Goal: Task Accomplishment & Management: Manage account settings

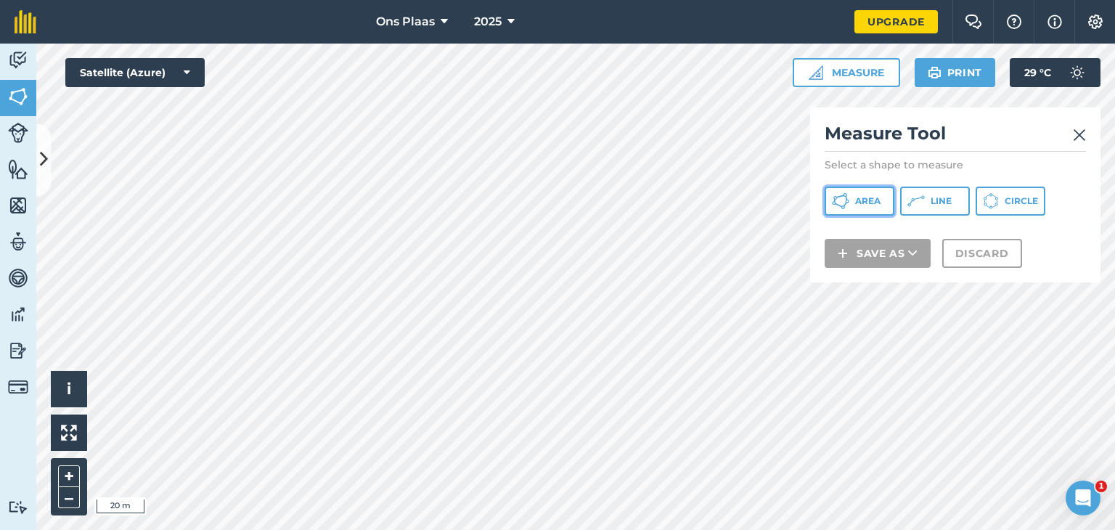
click at [858, 198] on span "Area" at bounding box center [867, 201] width 25 height 12
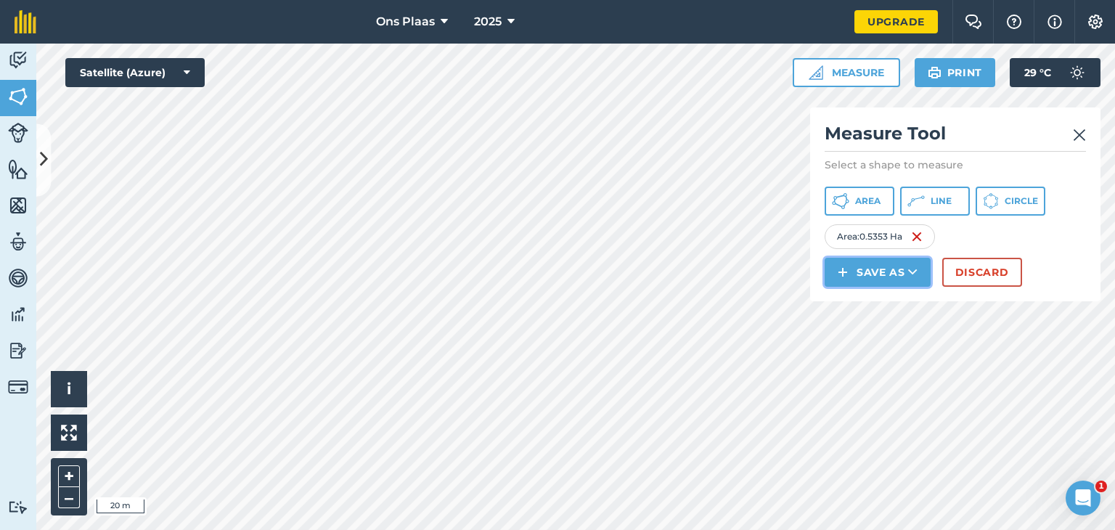
click at [862, 273] on button "Save as" at bounding box center [878, 272] width 106 height 29
click at [874, 306] on link "Field" at bounding box center [878, 305] width 102 height 32
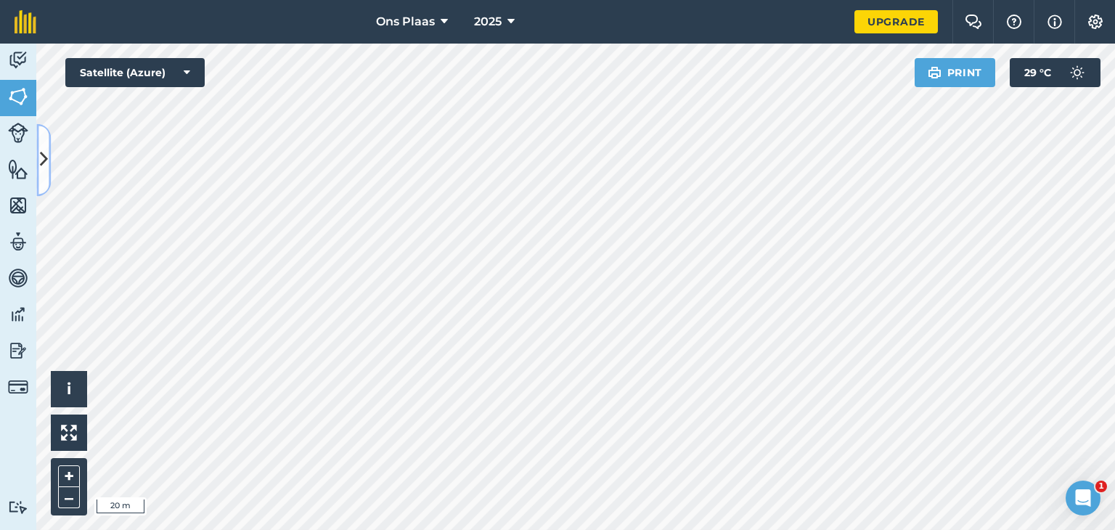
click at [47, 171] on icon at bounding box center [44, 159] width 8 height 25
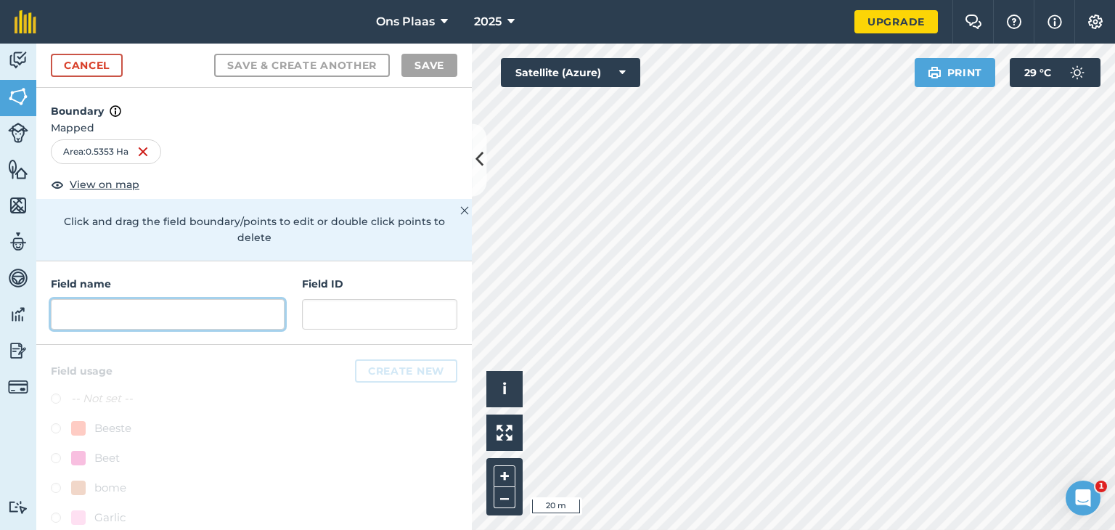
click at [115, 322] on input "text" at bounding box center [168, 314] width 234 height 30
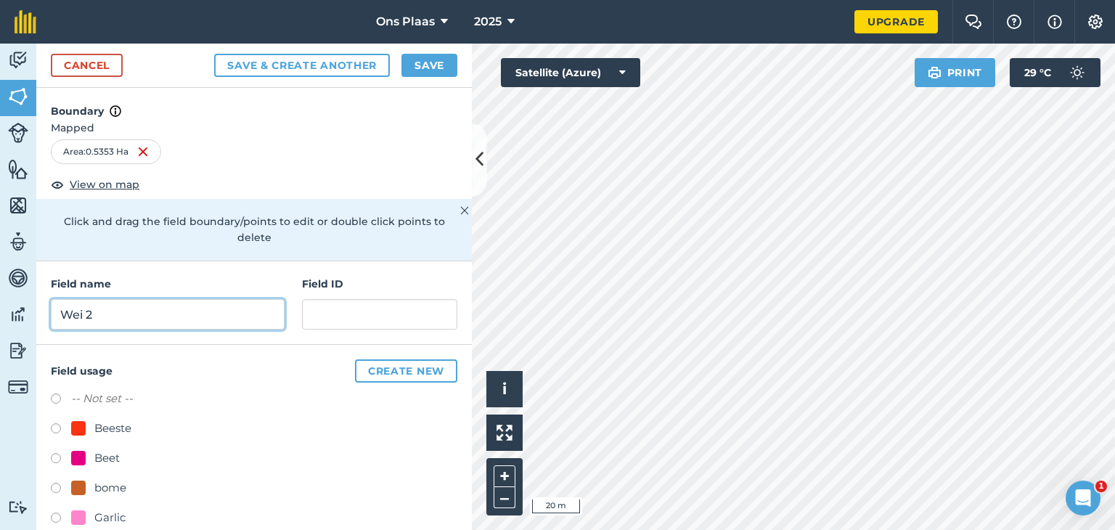
type input "Wei 2"
click at [418, 62] on button "Save" at bounding box center [429, 65] width 56 height 23
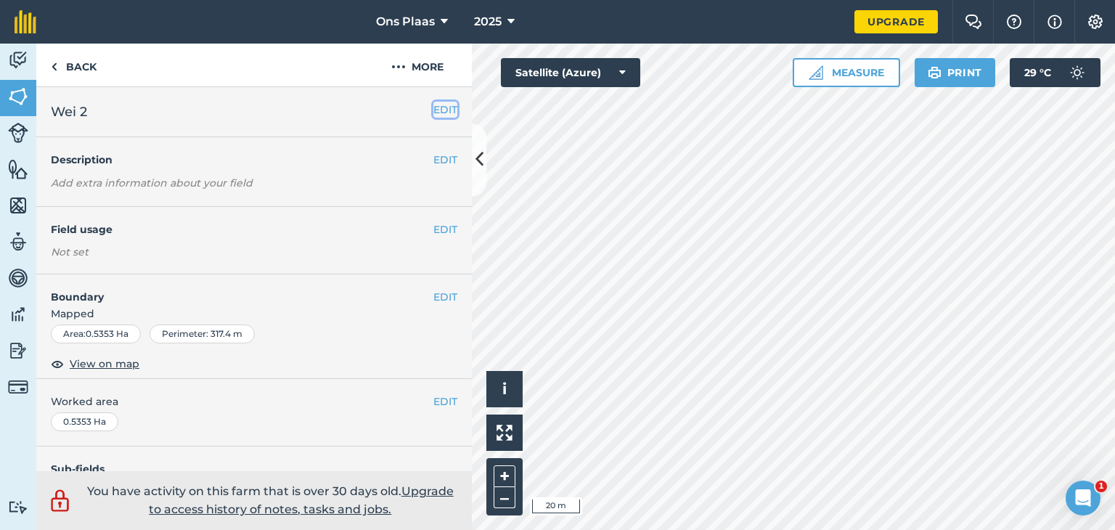
click at [435, 110] on button "EDIT" at bounding box center [445, 110] width 24 height 16
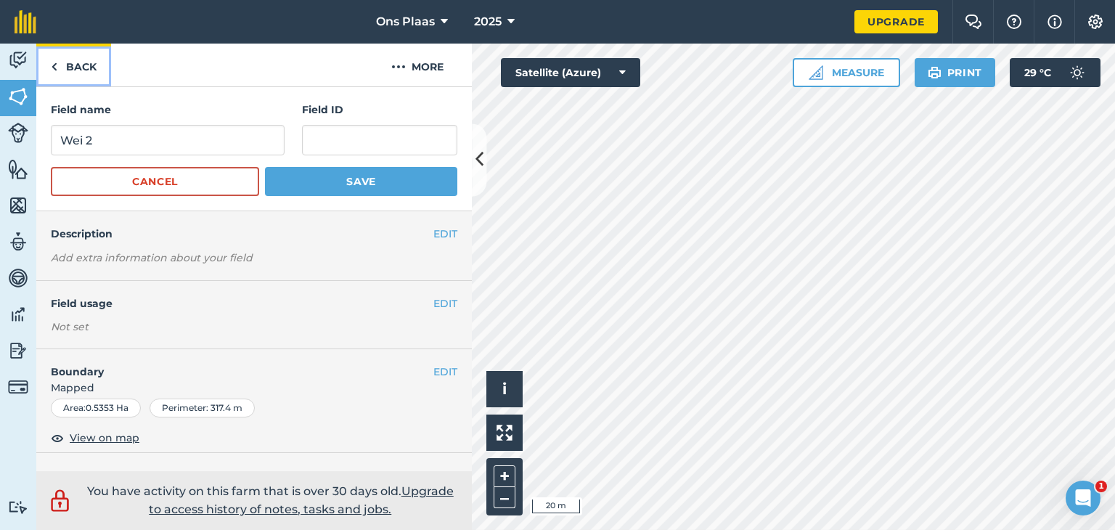
click at [57, 60] on link "Back" at bounding box center [73, 65] width 75 height 43
click at [433, 295] on button "EDIT" at bounding box center [445, 303] width 24 height 16
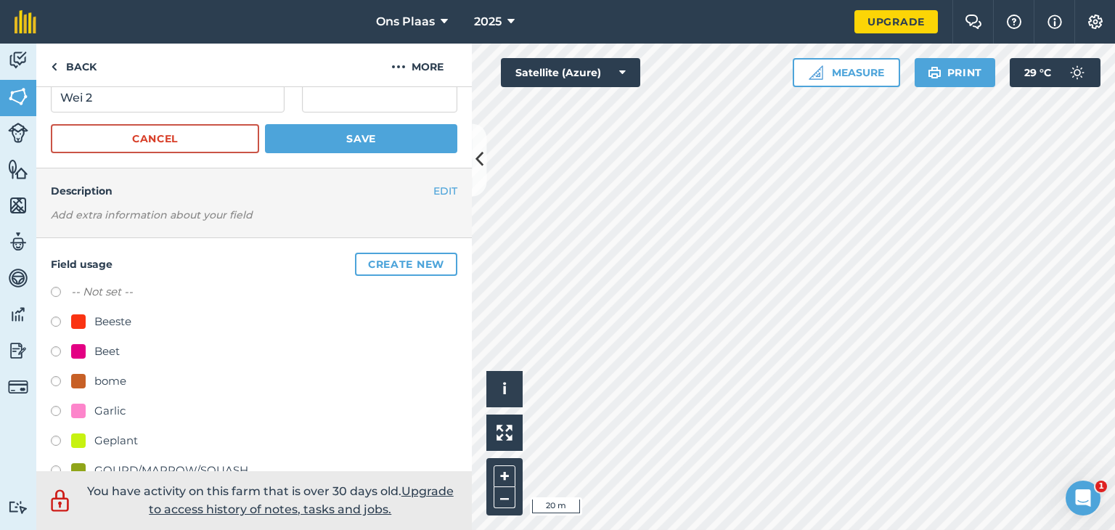
scroll to position [290, 0]
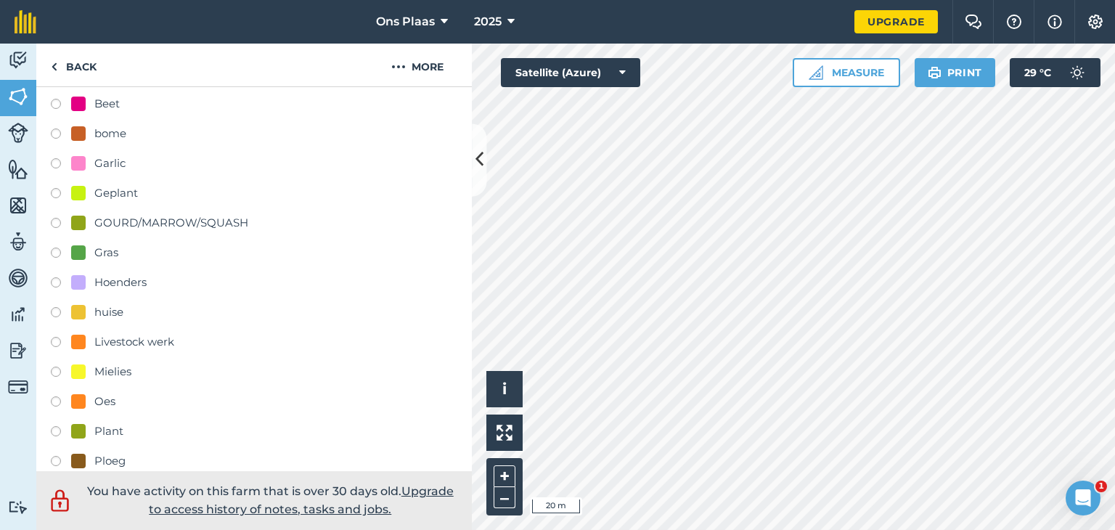
click at [52, 251] on label at bounding box center [61, 255] width 20 height 15
radio input "true"
radio input "false"
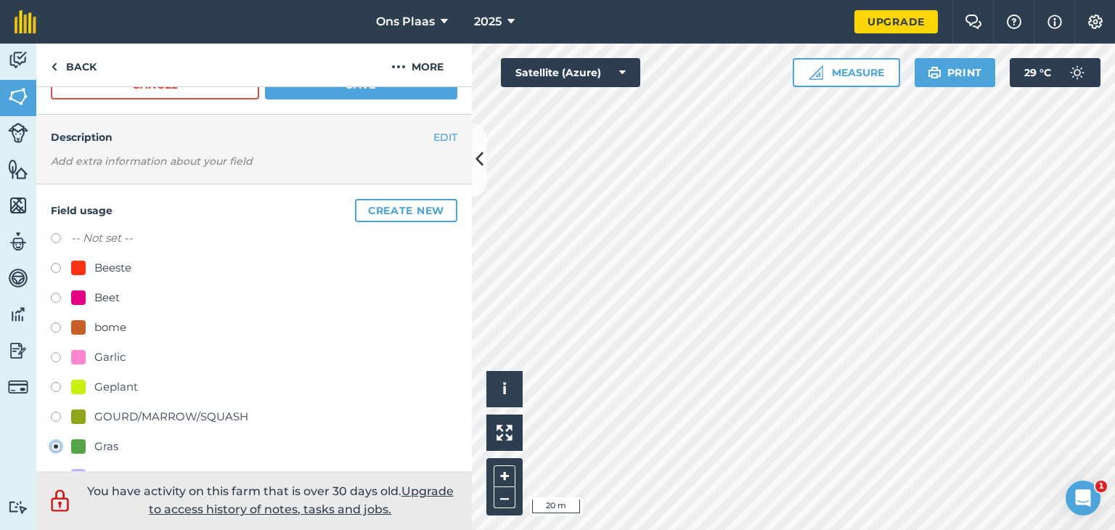
scroll to position [0, 0]
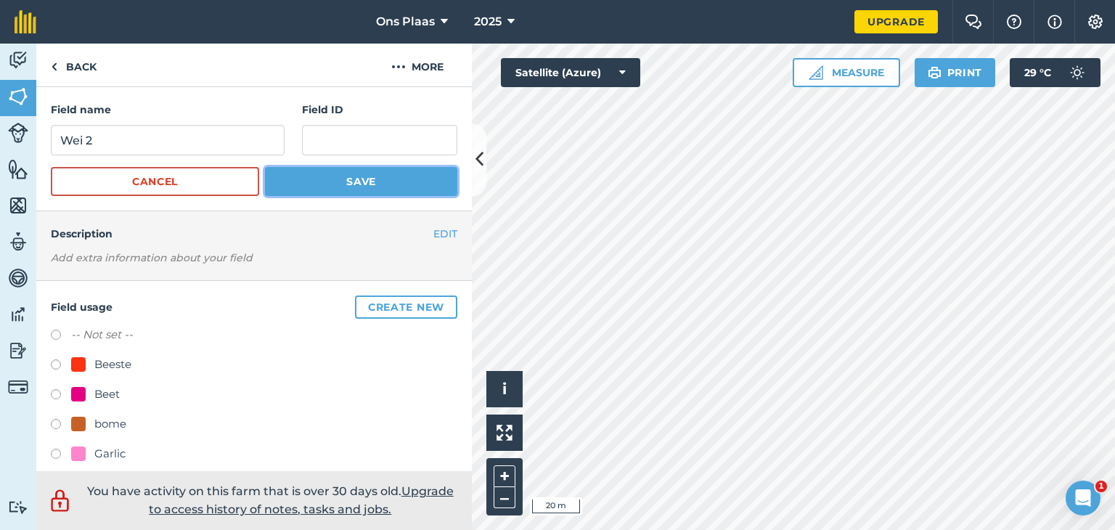
click at [372, 181] on button "Save" at bounding box center [361, 181] width 192 height 29
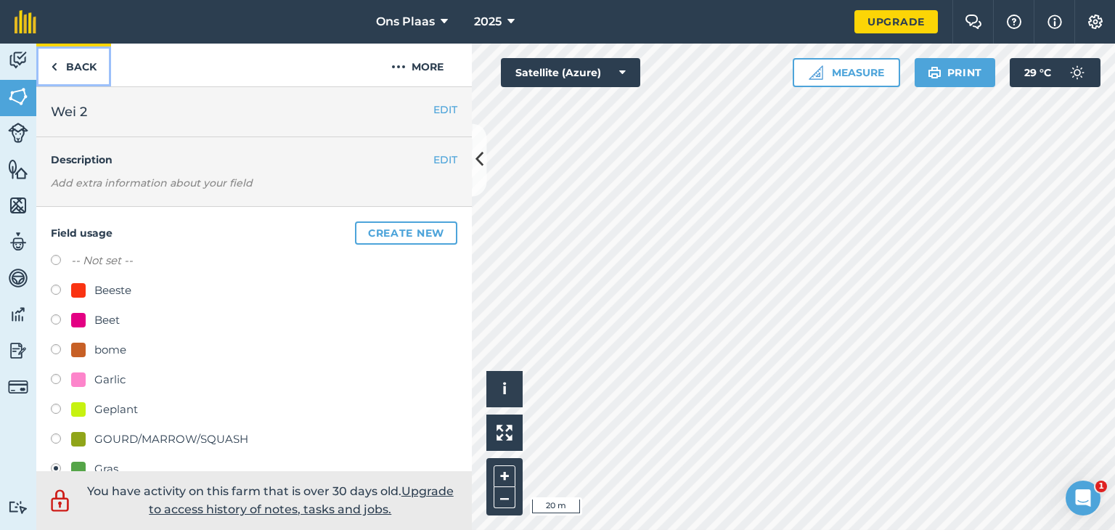
click at [62, 68] on link "Back" at bounding box center [73, 65] width 75 height 43
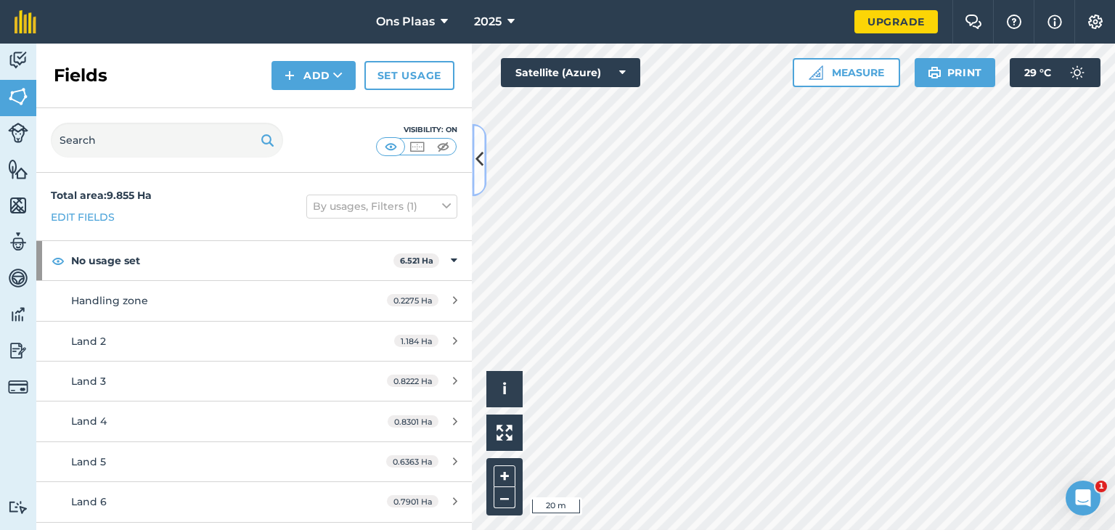
click at [483, 163] on icon at bounding box center [479, 159] width 8 height 25
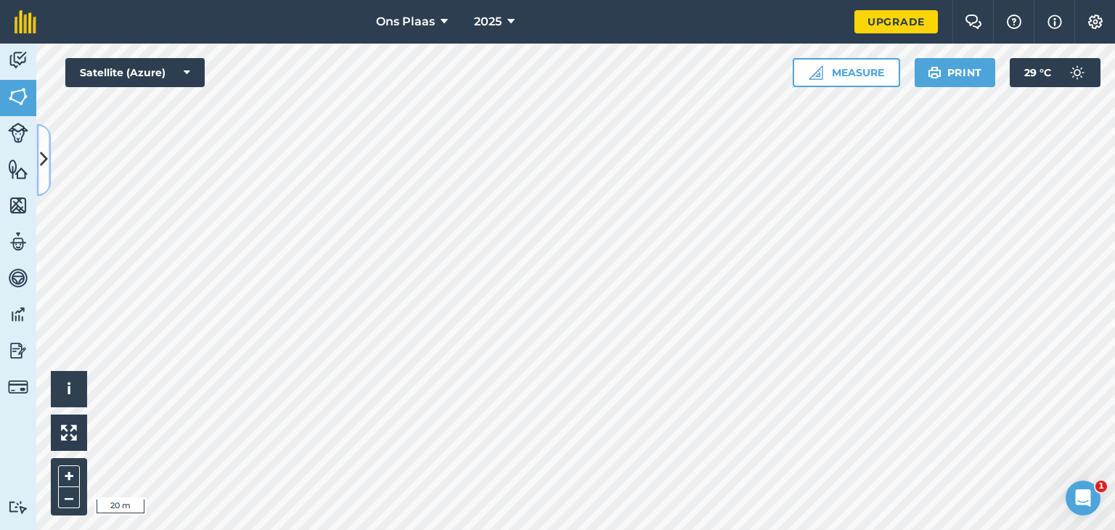
click at [44, 155] on icon at bounding box center [44, 159] width 8 height 25
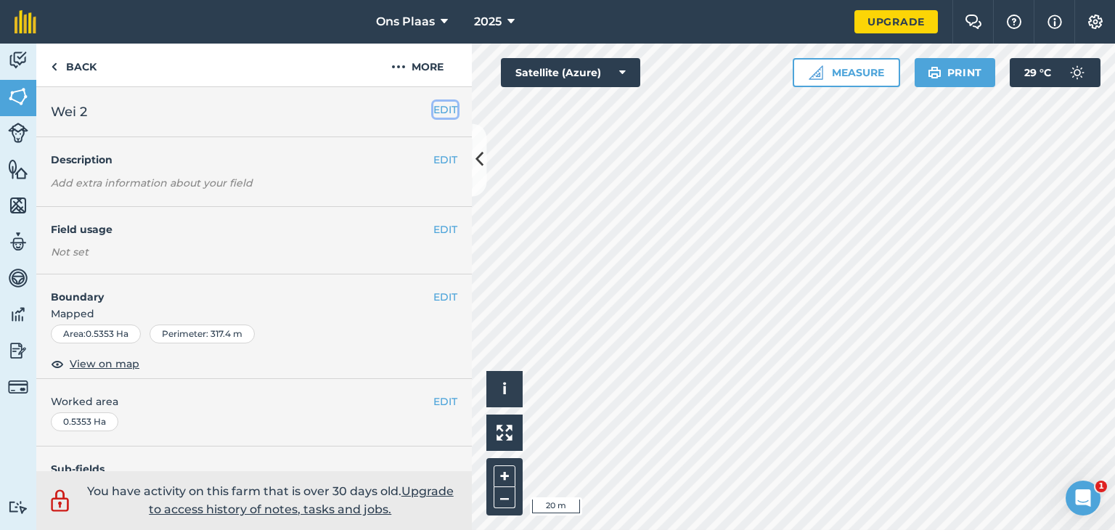
click at [433, 109] on button "EDIT" at bounding box center [445, 110] width 24 height 16
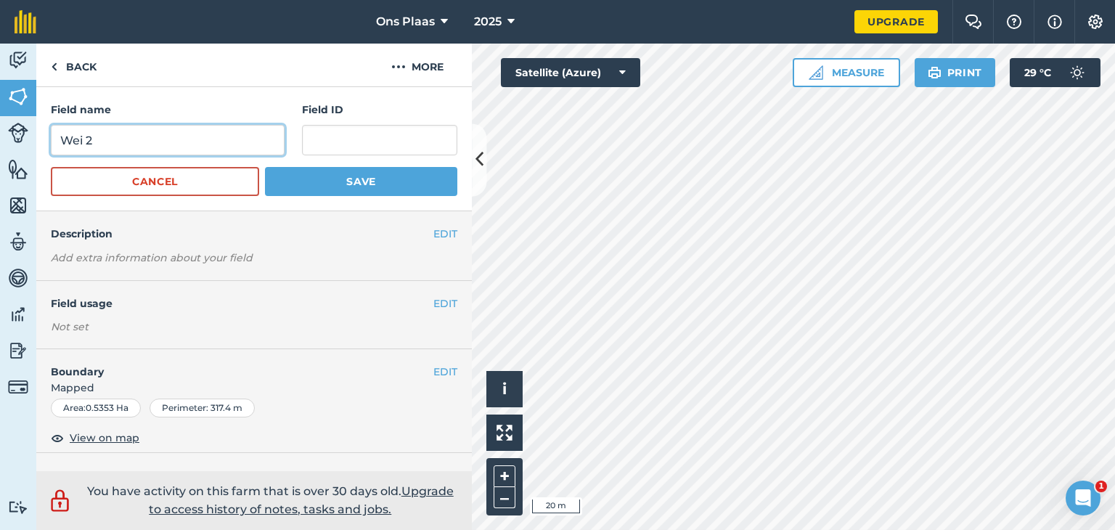
click at [83, 140] on input "Wei 2" at bounding box center [168, 140] width 234 height 30
type input "Weiding 2"
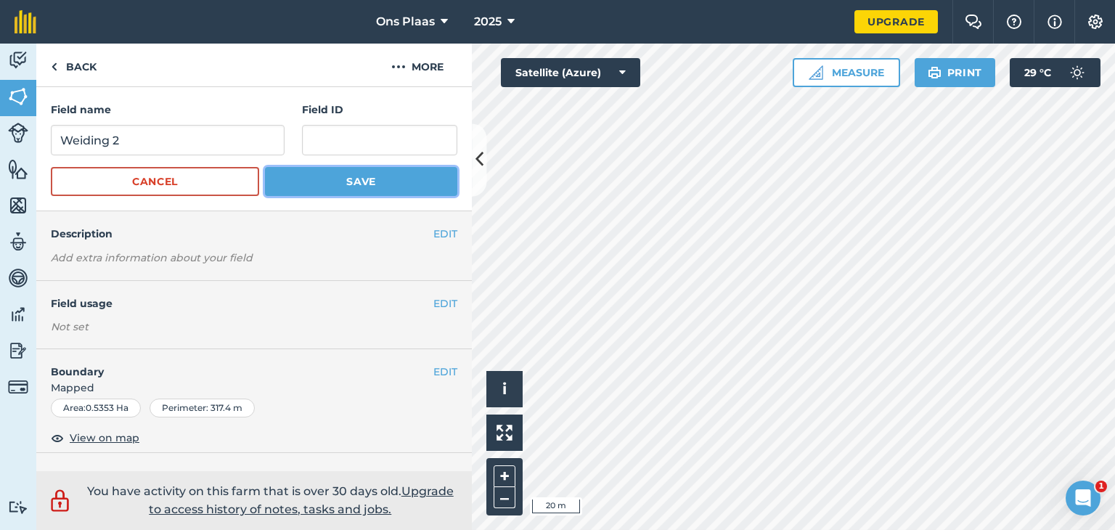
click at [343, 181] on button "Save" at bounding box center [361, 181] width 192 height 29
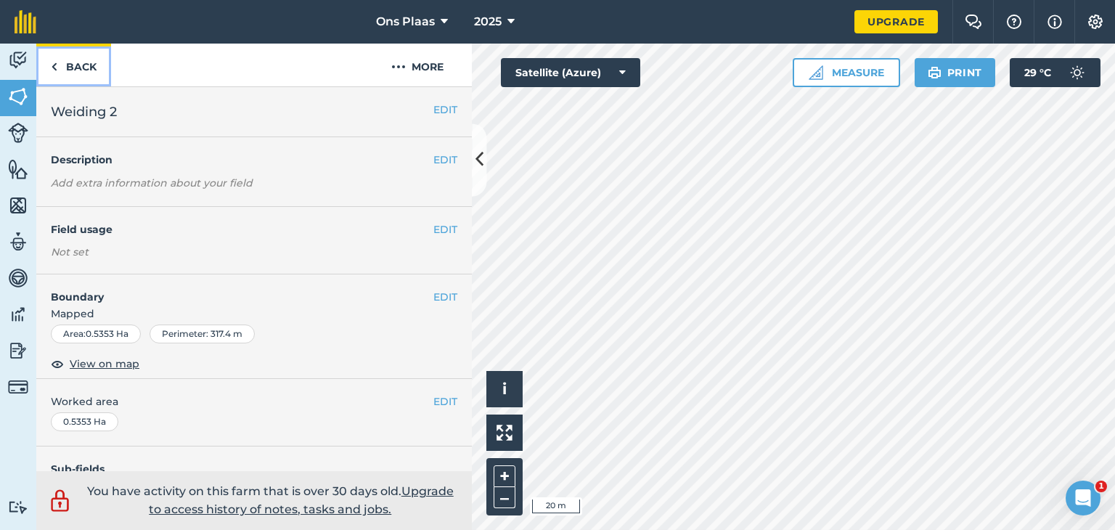
click at [57, 73] on link "Back" at bounding box center [73, 65] width 75 height 43
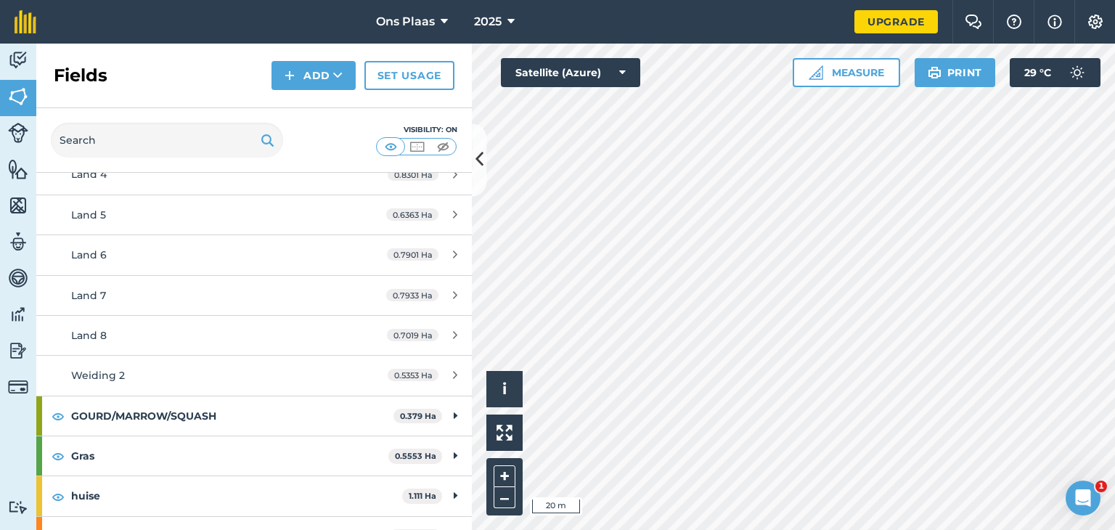
scroll to position [436, 0]
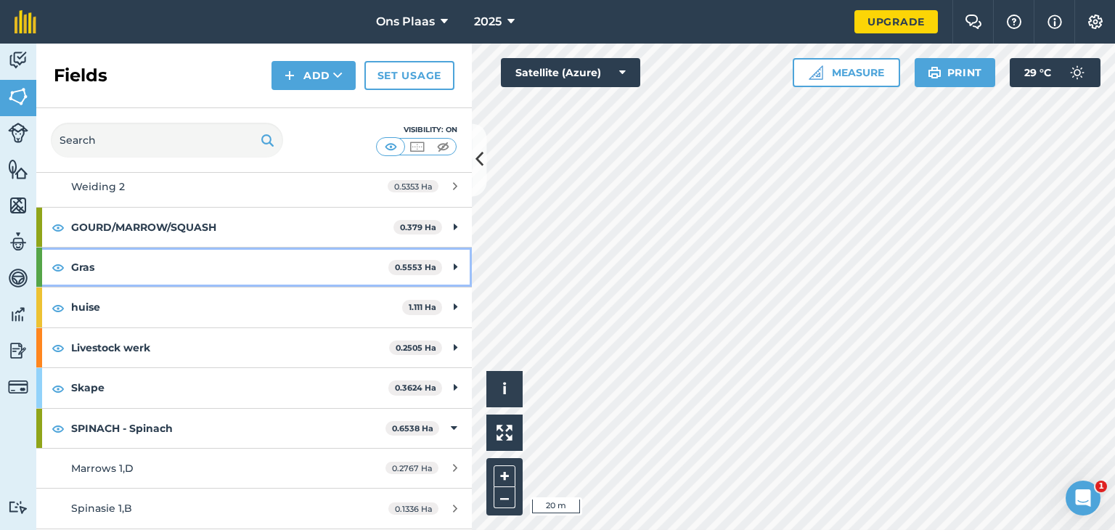
click at [124, 270] on strong "Gras" at bounding box center [229, 267] width 317 height 39
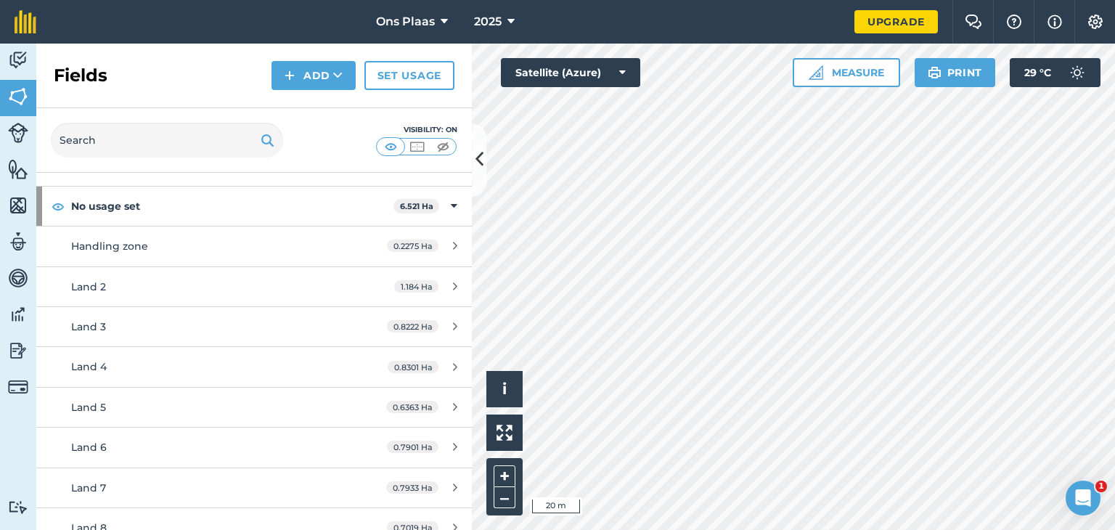
scroll to position [0, 0]
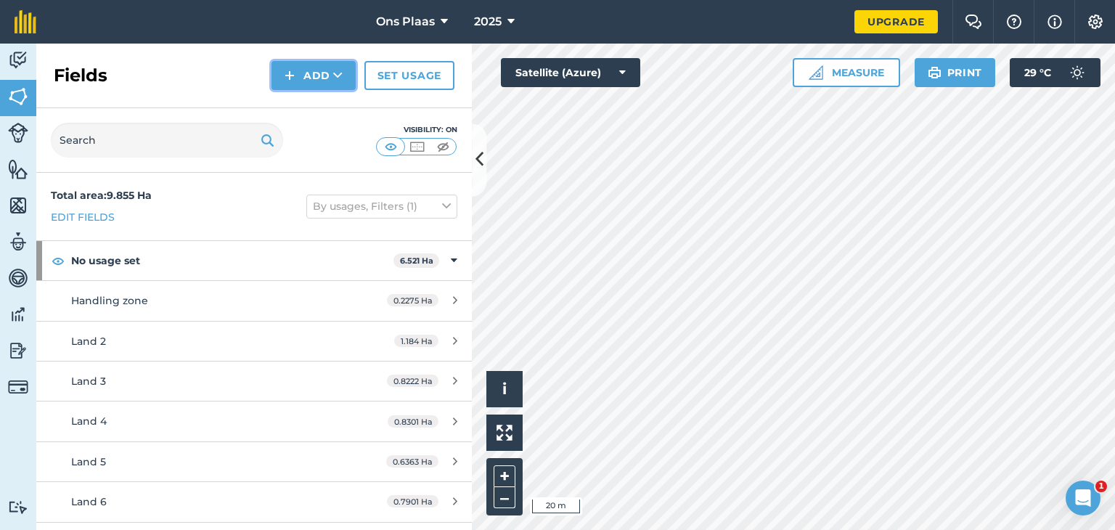
click at [316, 71] on button "Add" at bounding box center [313, 75] width 84 height 29
click at [158, 216] on div "Total area : 9.855 Ha Edit fields By usages, Filters (1)" at bounding box center [254, 207] width 436 height 68
click at [21, 100] on img at bounding box center [18, 97] width 20 height 22
click at [480, 168] on icon at bounding box center [479, 159] width 8 height 25
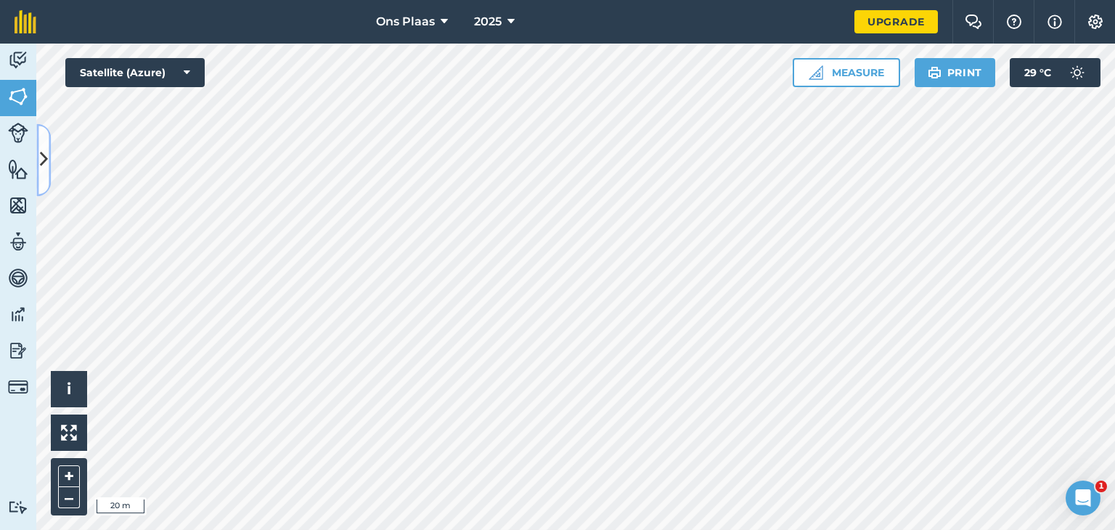
click at [41, 158] on icon at bounding box center [44, 159] width 8 height 25
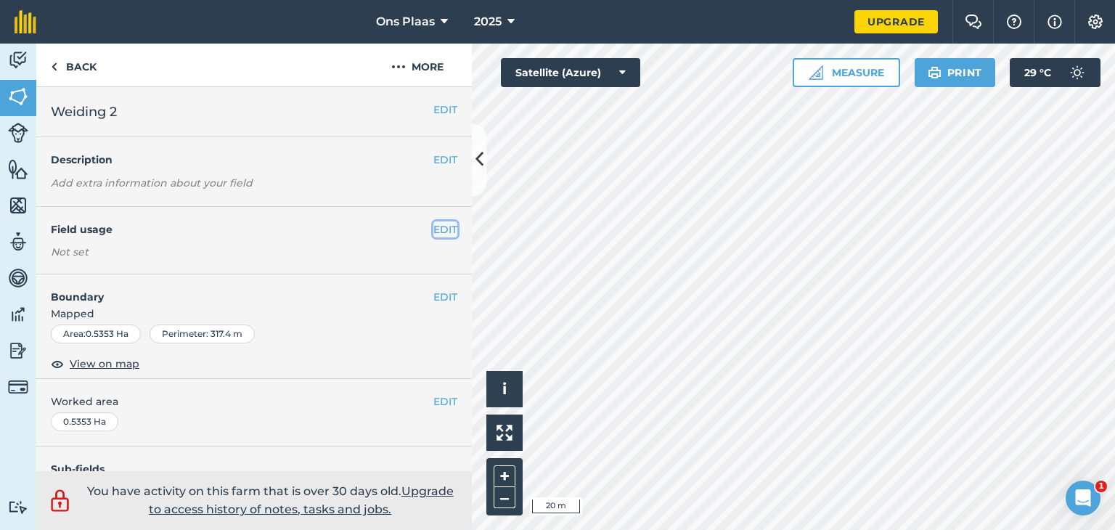
click at [433, 227] on button "EDIT" at bounding box center [445, 229] width 24 height 16
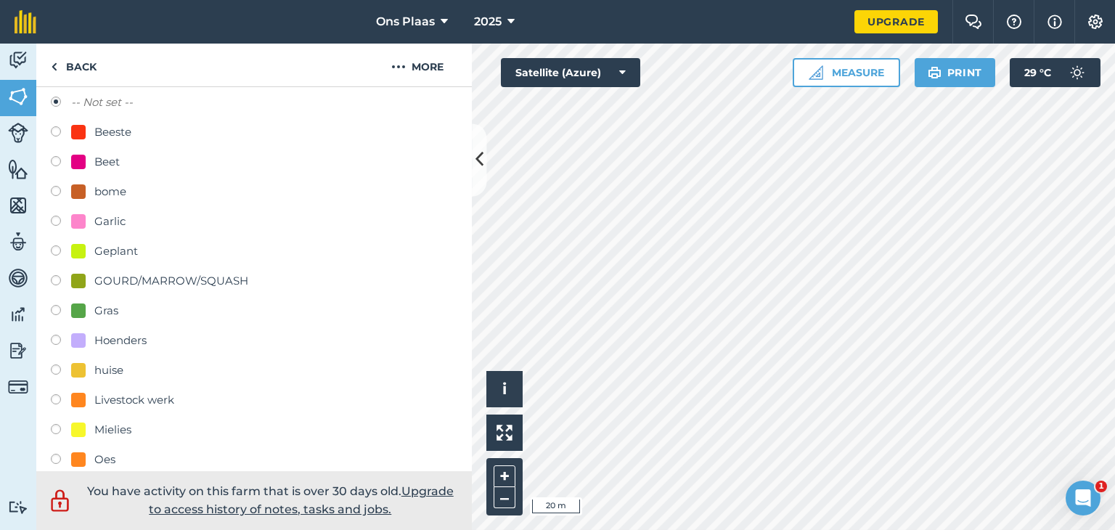
scroll to position [218, 0]
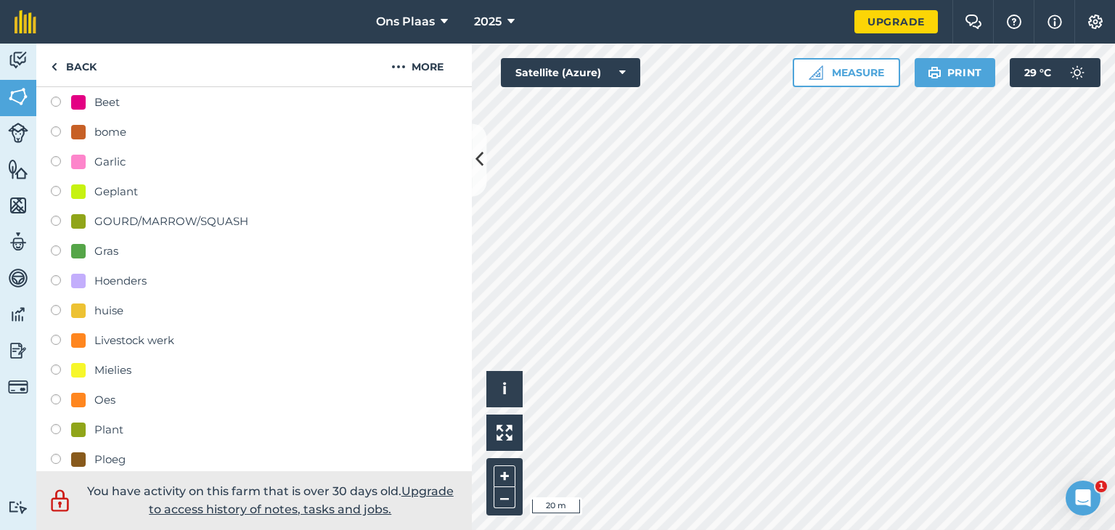
click at [55, 250] on label at bounding box center [61, 252] width 20 height 15
radio input "true"
radio input "false"
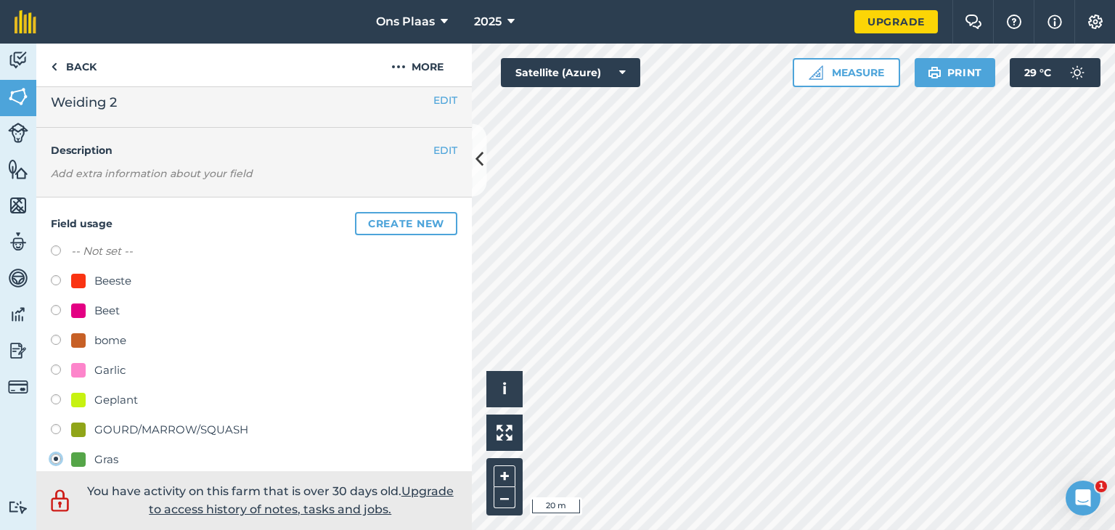
scroll to position [0, 0]
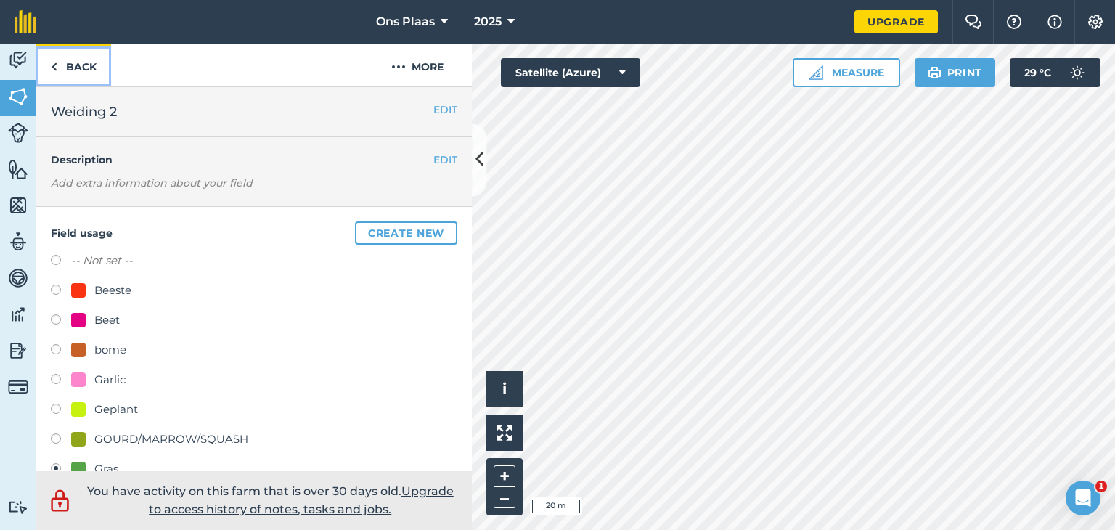
click at [62, 65] on link "Back" at bounding box center [73, 65] width 75 height 43
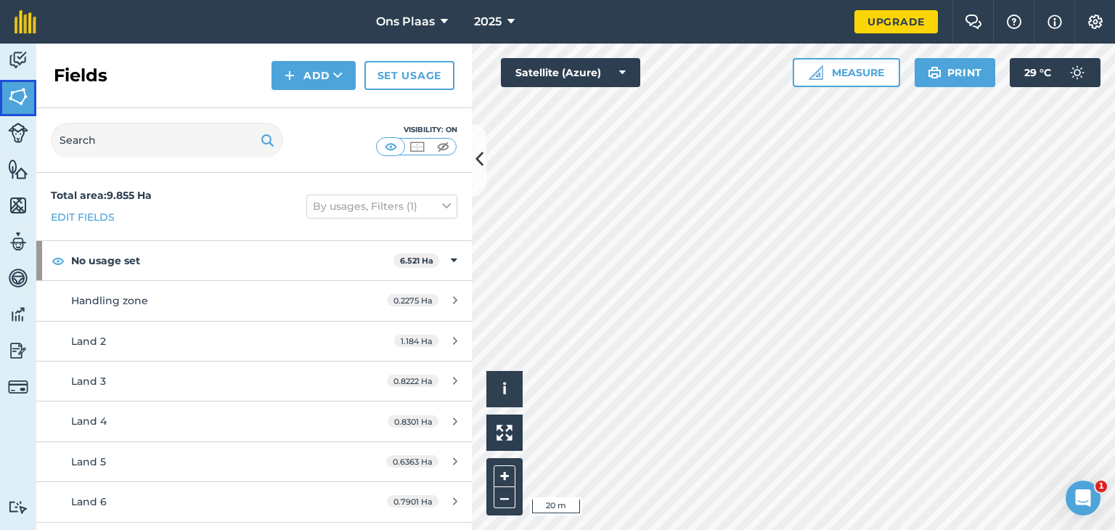
click at [21, 99] on img at bounding box center [18, 97] width 20 height 22
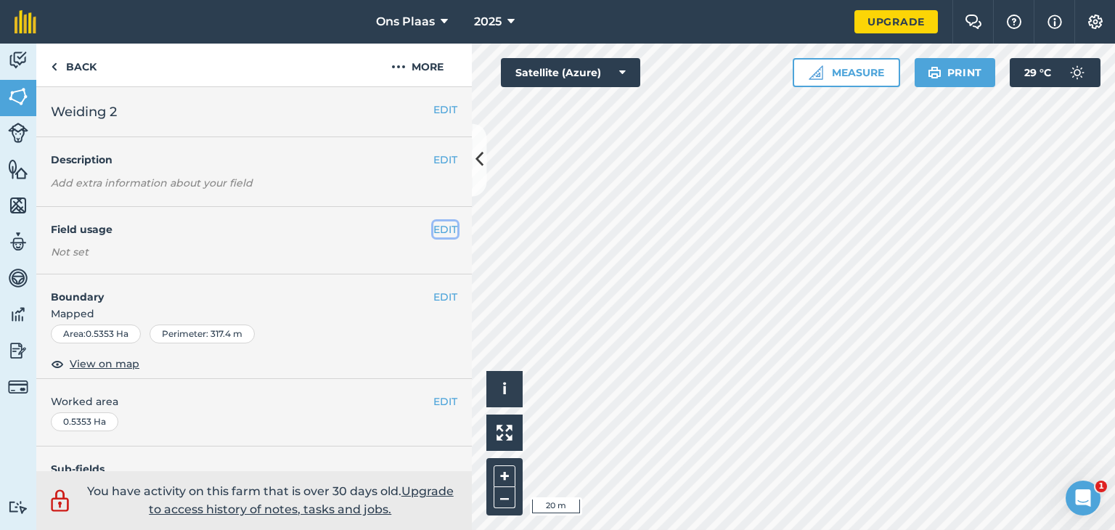
click at [437, 230] on button "EDIT" at bounding box center [445, 229] width 24 height 16
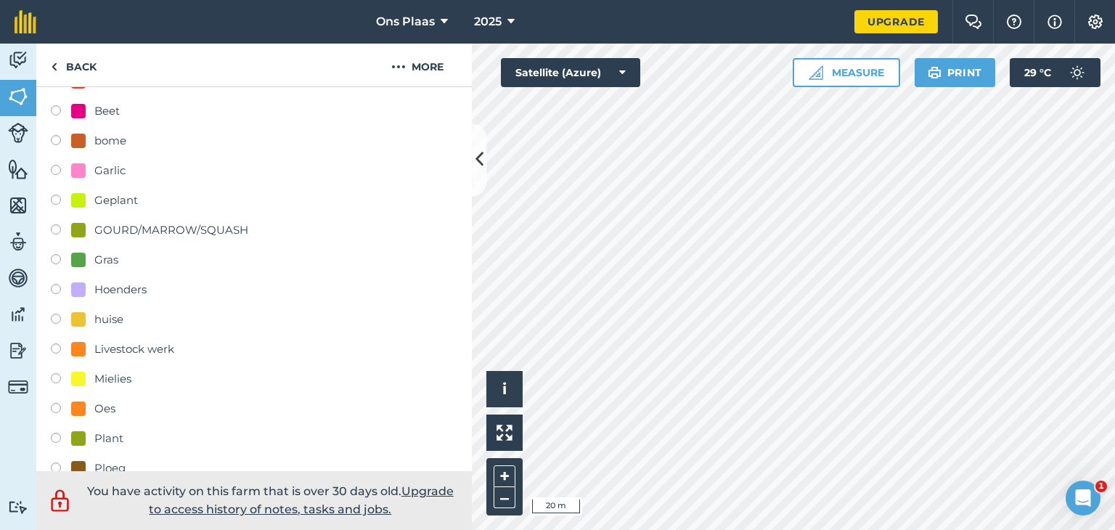
scroll to position [218, 0]
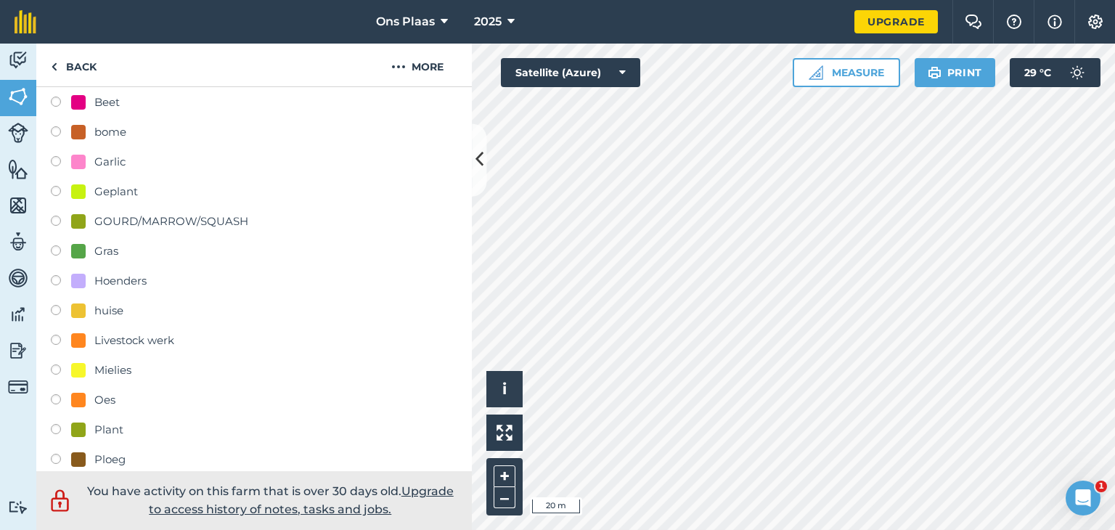
click at [57, 248] on label at bounding box center [61, 252] width 20 height 15
radio input "true"
radio input "false"
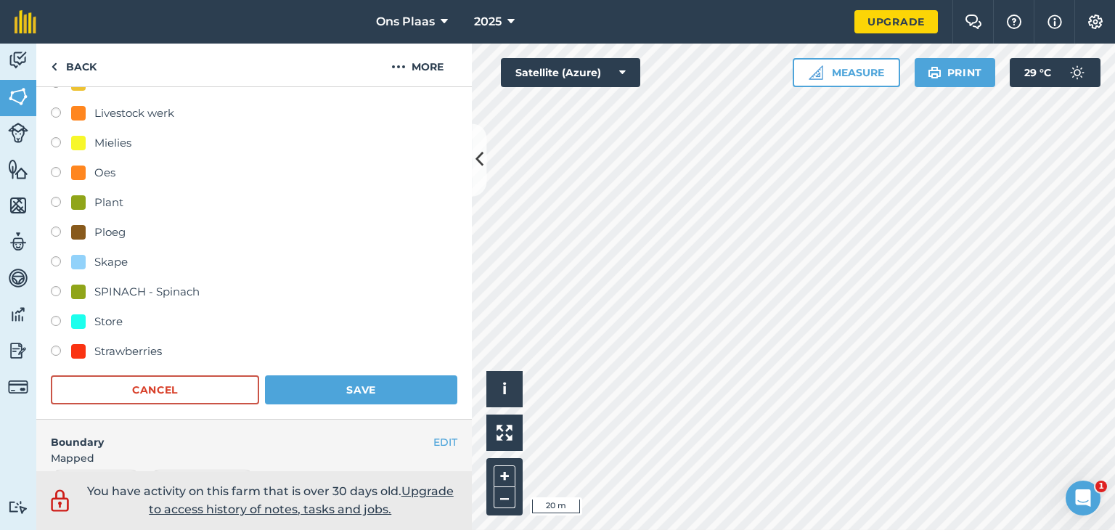
scroll to position [508, 0]
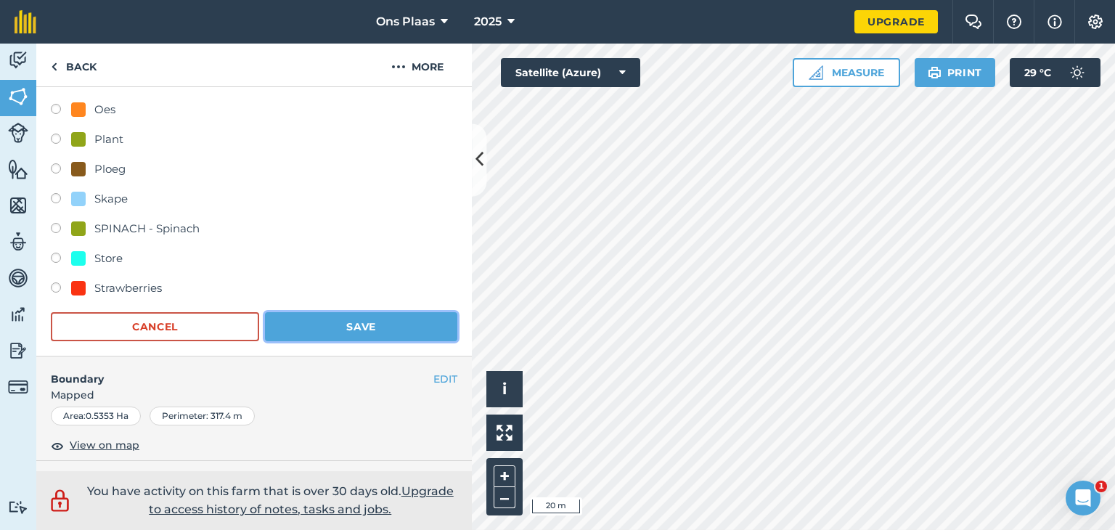
click at [327, 320] on button "Save" at bounding box center [361, 326] width 192 height 29
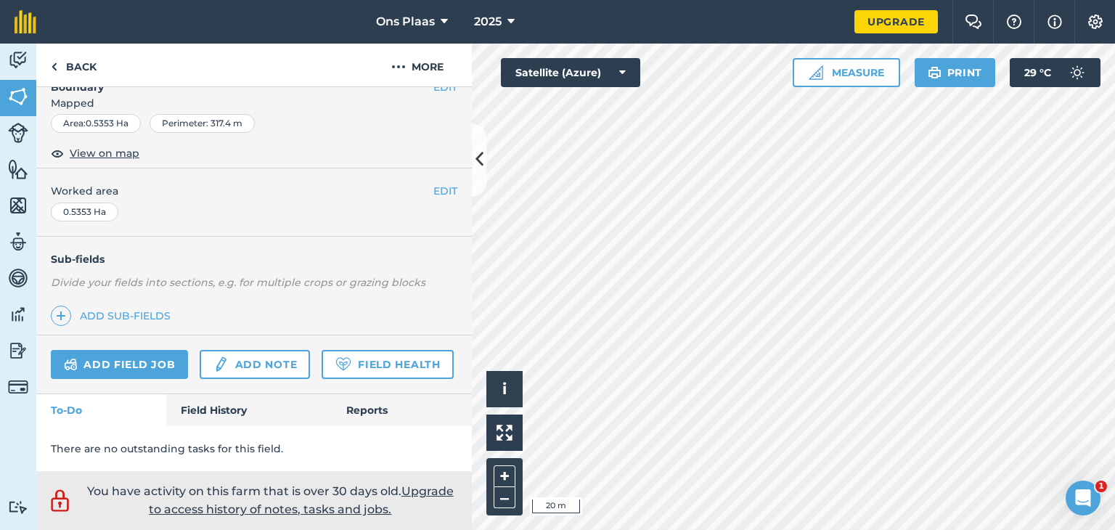
scroll to position [250, 0]
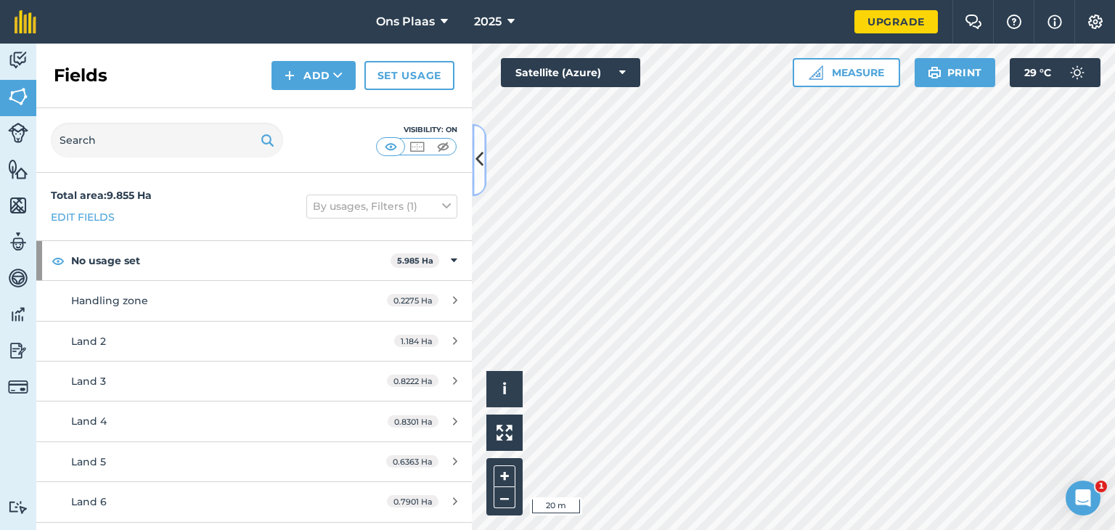
click at [484, 164] on button at bounding box center [479, 159] width 15 height 73
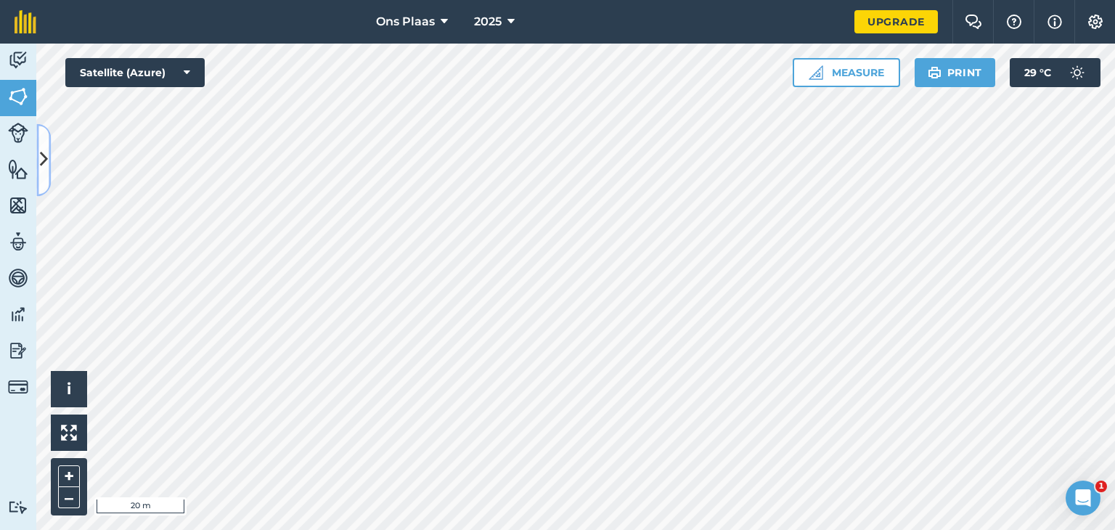
drag, startPoint x: 44, startPoint y: 163, endPoint x: 60, endPoint y: 168, distance: 16.8
click at [44, 163] on icon at bounding box center [44, 159] width 8 height 25
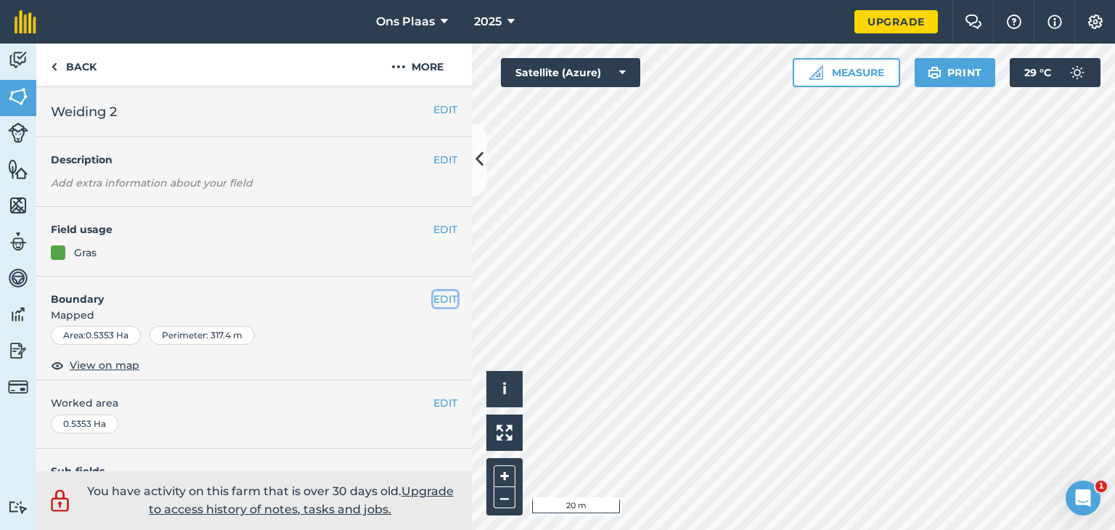
click at [433, 298] on button "EDIT" at bounding box center [445, 299] width 24 height 16
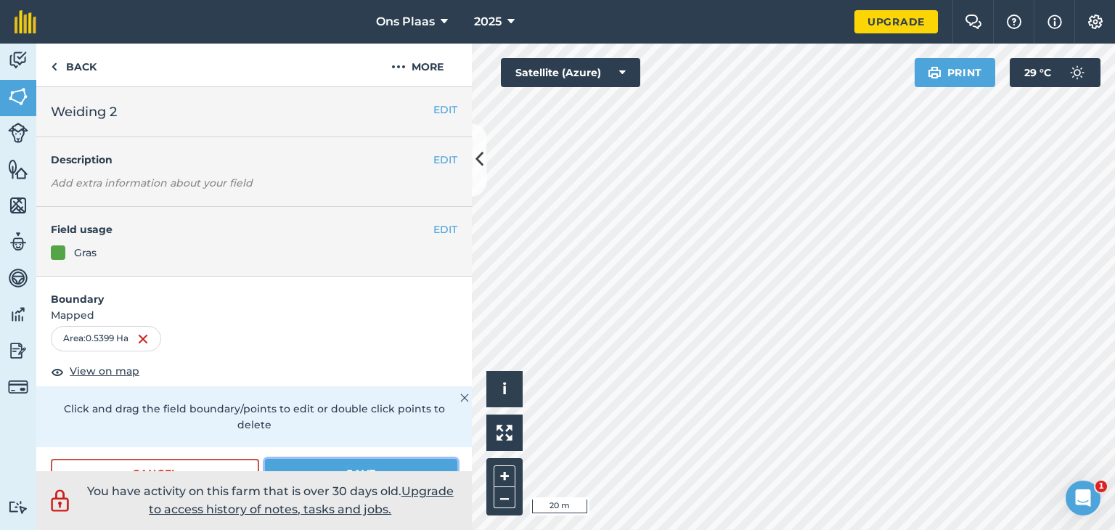
click at [332, 465] on button "Save" at bounding box center [361, 473] width 192 height 29
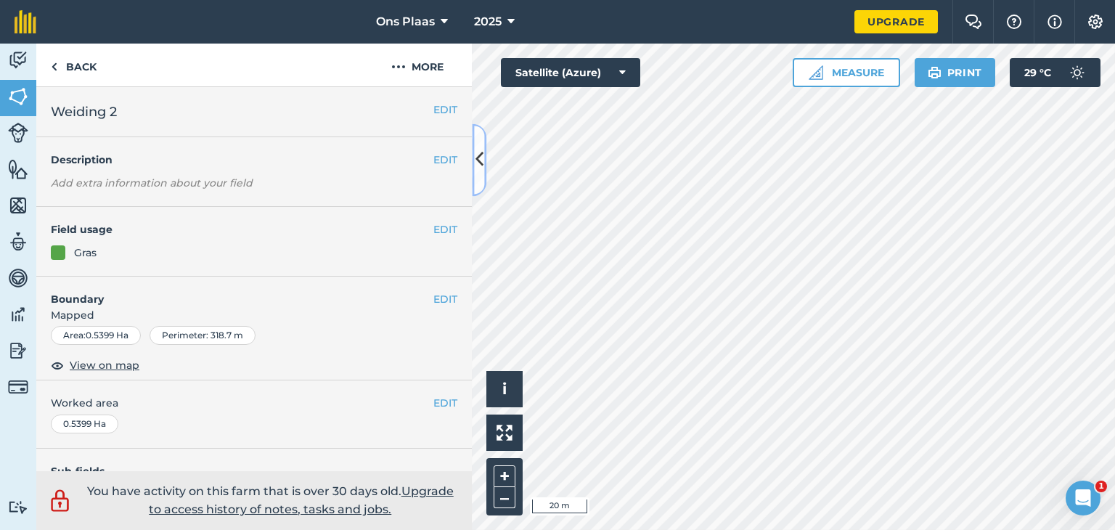
click at [483, 163] on button at bounding box center [479, 159] width 15 height 73
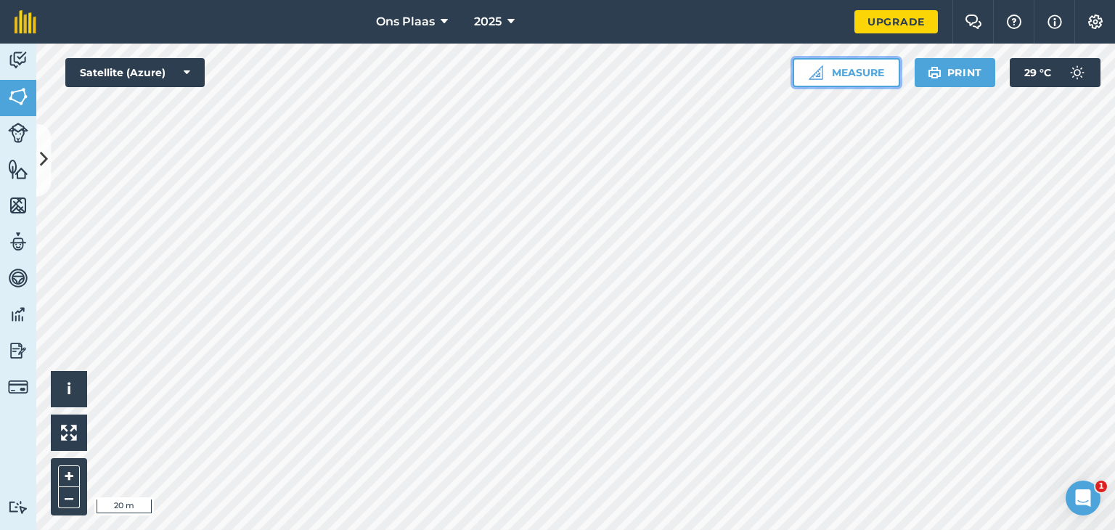
click at [839, 70] on button "Measure" at bounding box center [846, 72] width 107 height 29
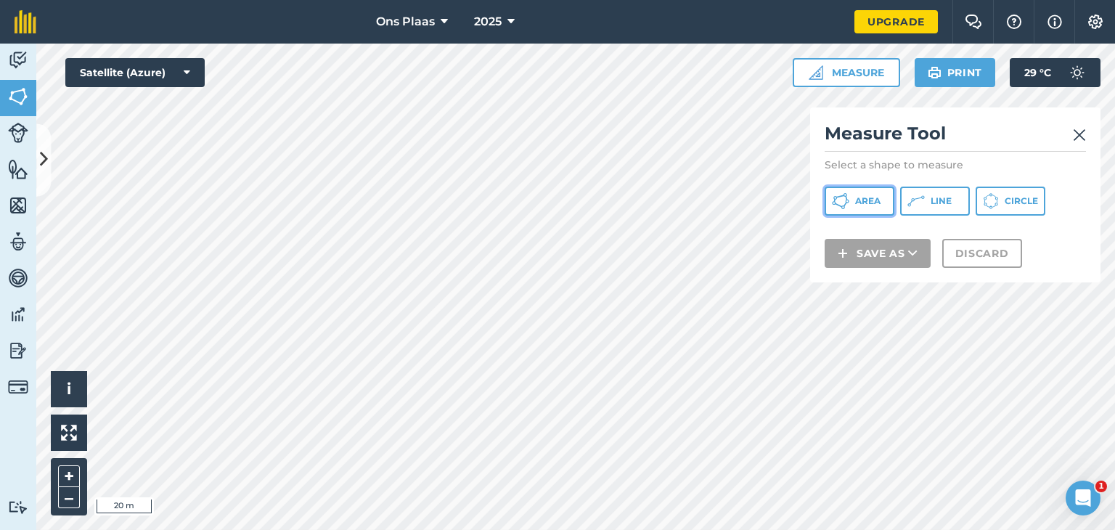
click at [865, 207] on button "Area" at bounding box center [860, 201] width 70 height 29
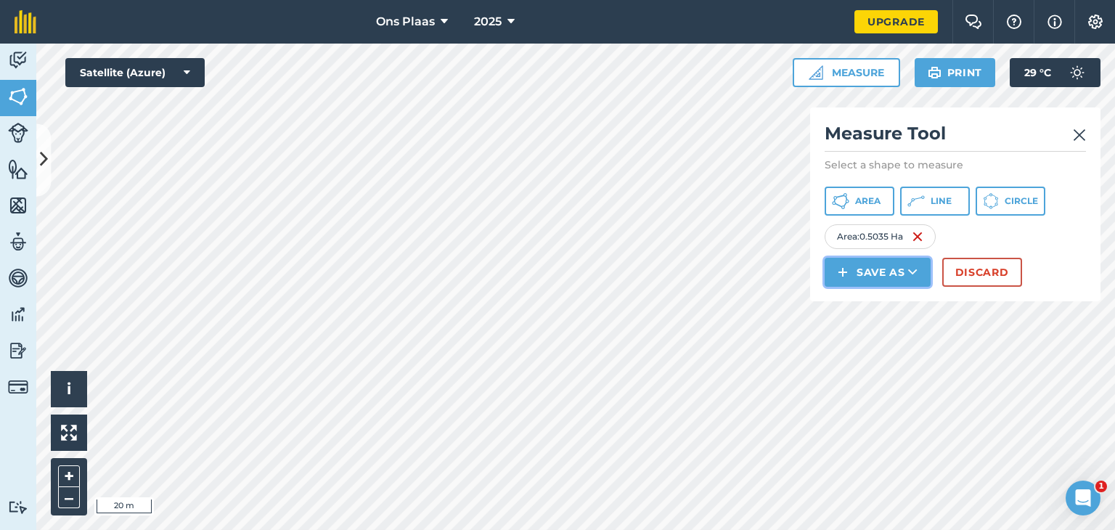
click at [866, 274] on button "Save as" at bounding box center [878, 272] width 106 height 29
click at [872, 305] on link "Field" at bounding box center [878, 305] width 102 height 32
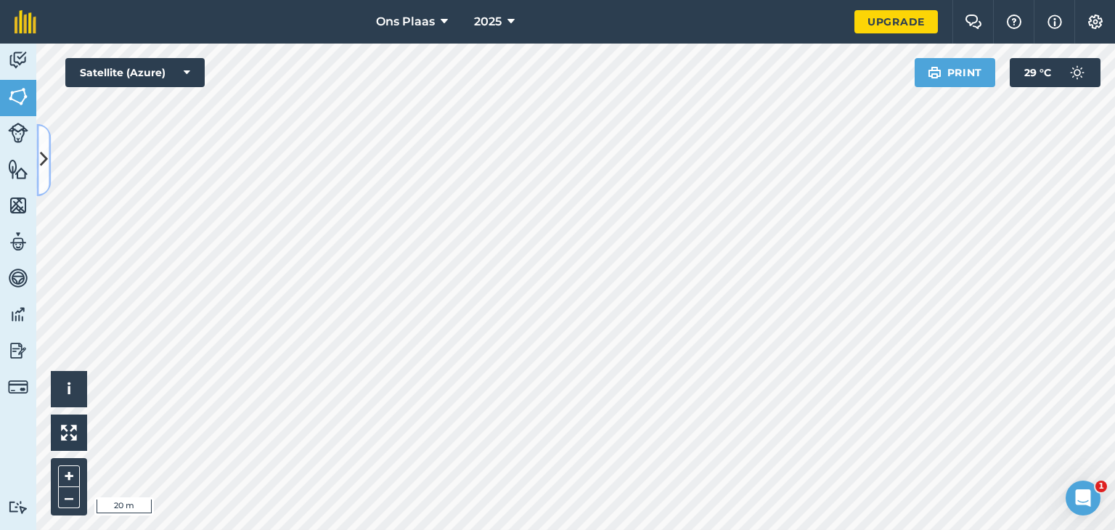
click at [46, 173] on button at bounding box center [43, 159] width 15 height 73
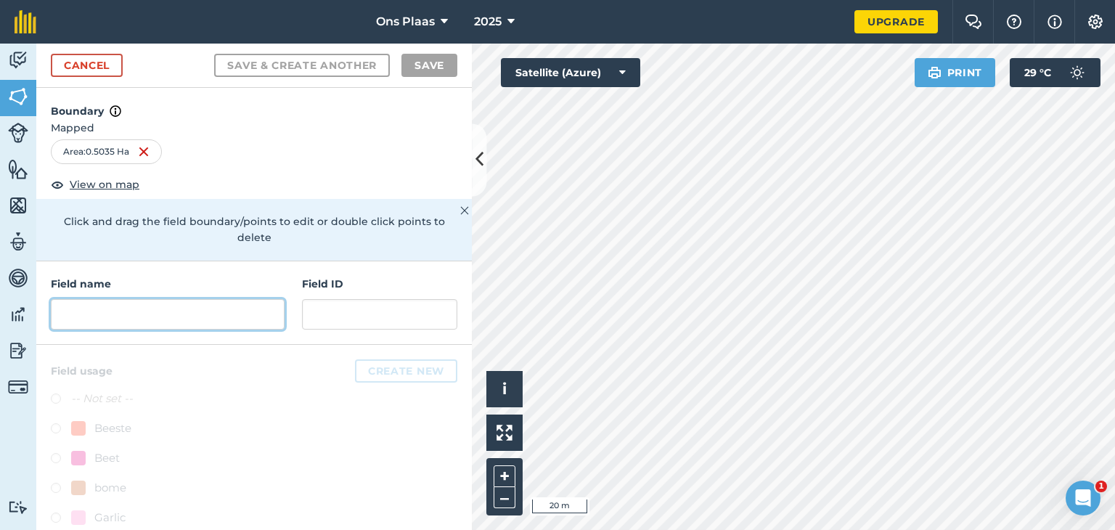
click at [116, 317] on input "text" at bounding box center [168, 314] width 234 height 30
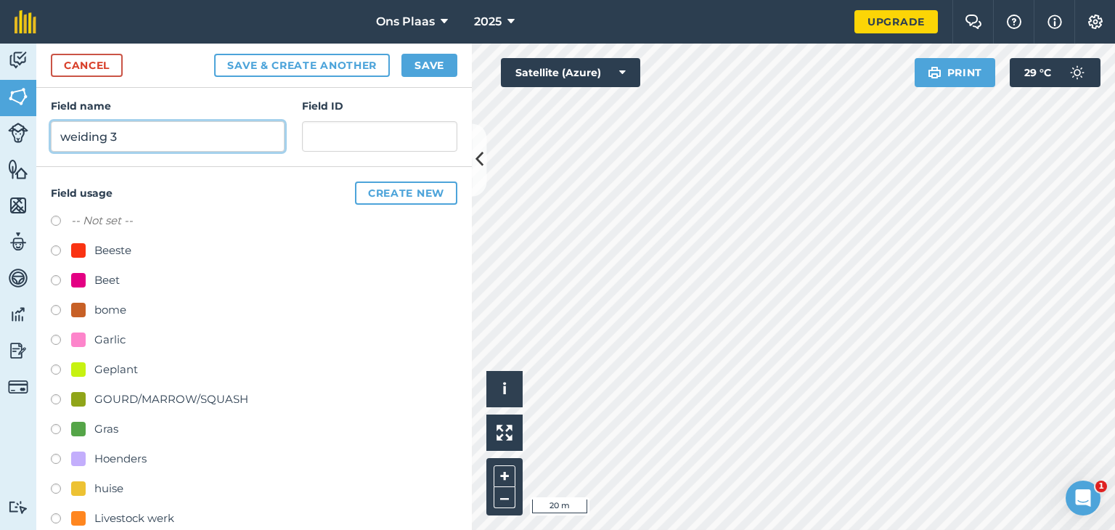
scroll to position [218, 0]
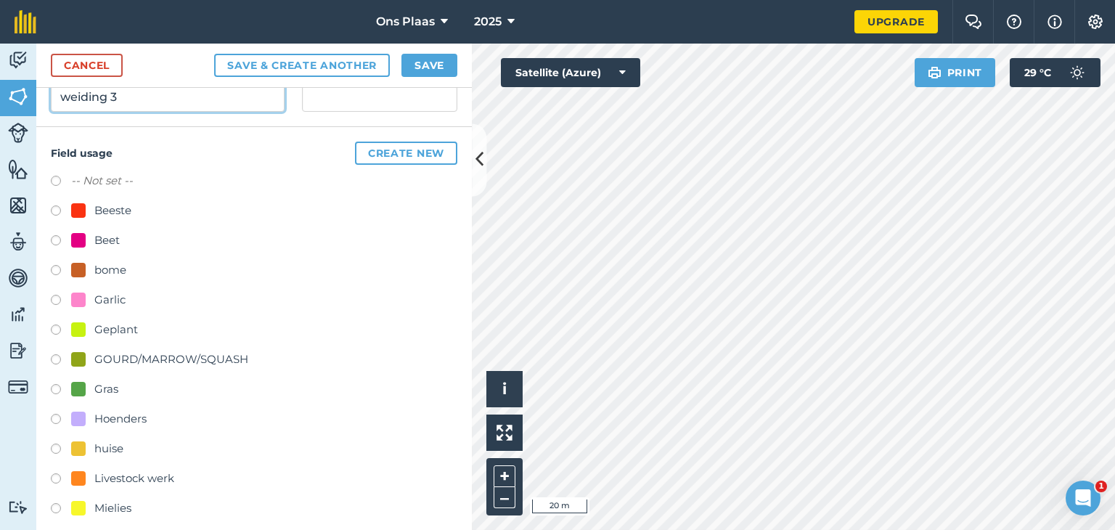
type input "weiding 3"
click at [53, 387] on label at bounding box center [61, 391] width 20 height 15
radio input "true"
click at [417, 69] on button "Save" at bounding box center [429, 65] width 56 height 23
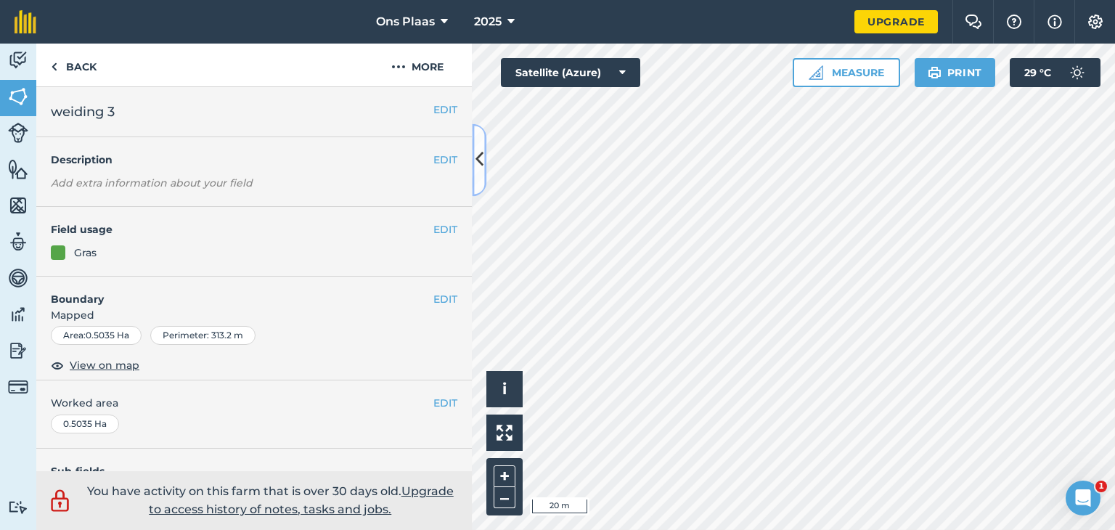
click at [481, 158] on icon at bounding box center [479, 159] width 8 height 25
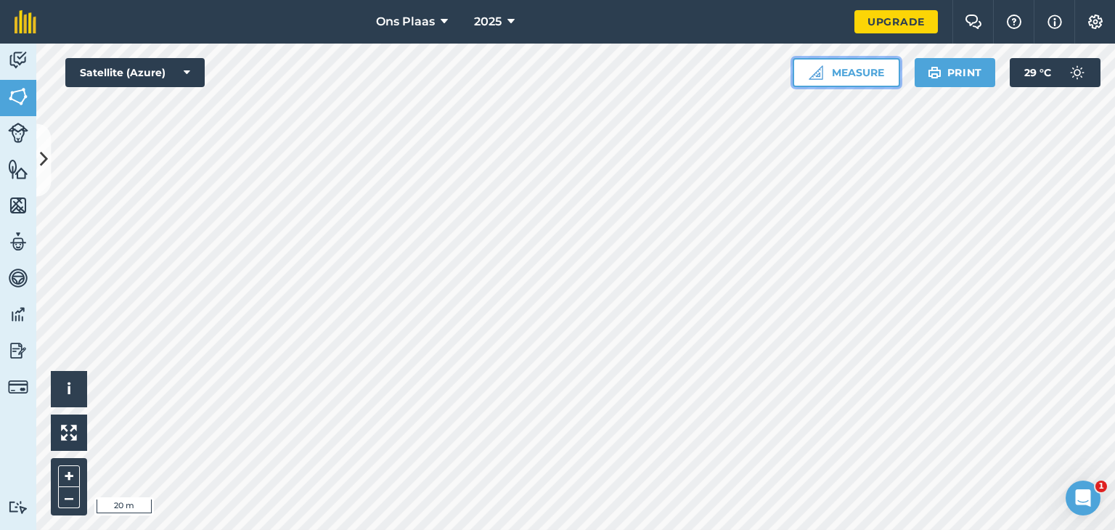
click at [865, 70] on button "Measure" at bounding box center [846, 72] width 107 height 29
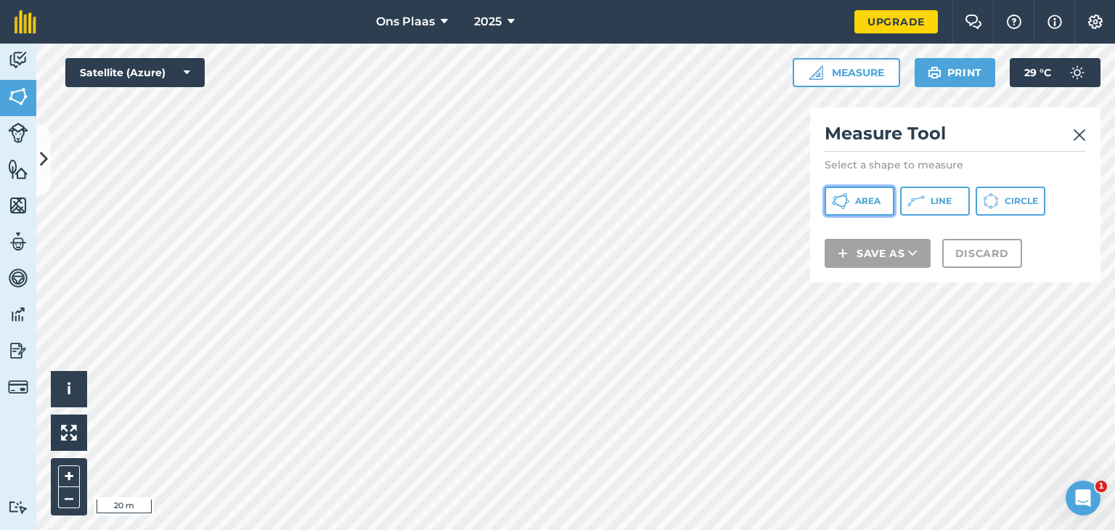
click at [851, 196] on button "Area" at bounding box center [860, 201] width 70 height 29
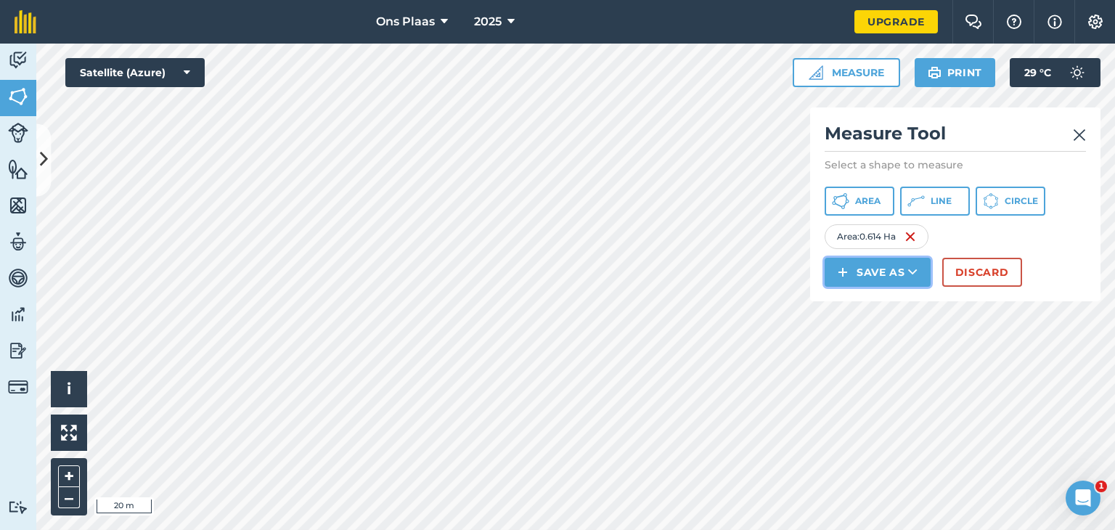
click at [865, 272] on button "Save as" at bounding box center [878, 272] width 106 height 29
click at [862, 271] on button "Save as" at bounding box center [878, 272] width 106 height 29
click at [871, 304] on link "Field" at bounding box center [878, 305] width 102 height 32
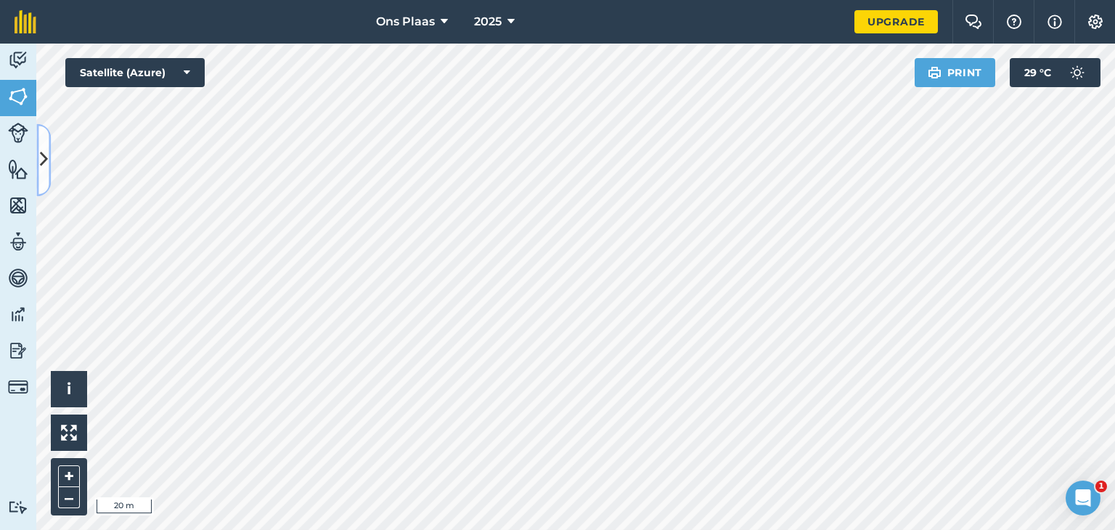
click at [46, 159] on icon at bounding box center [44, 159] width 8 height 25
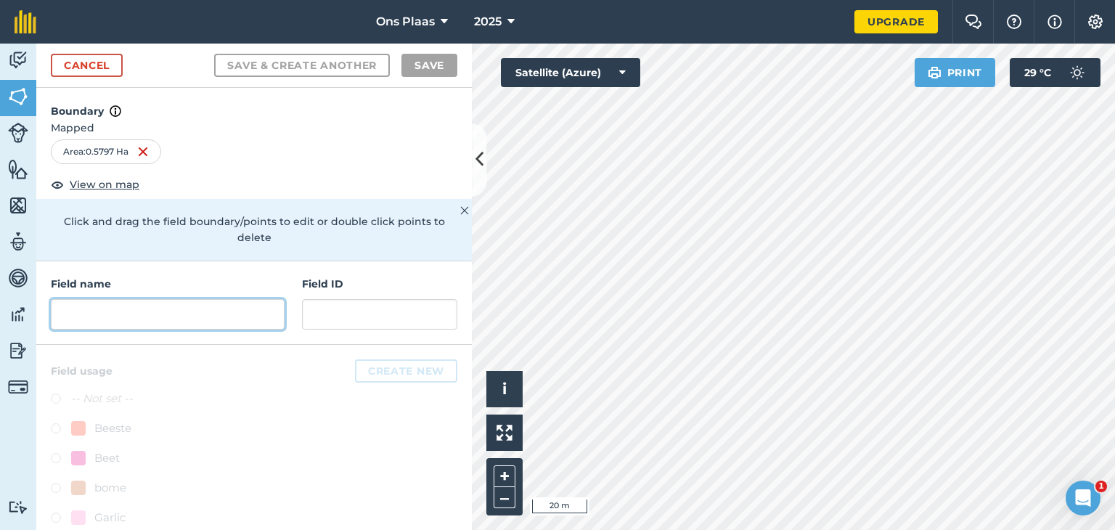
click at [90, 306] on input "text" at bounding box center [168, 314] width 234 height 30
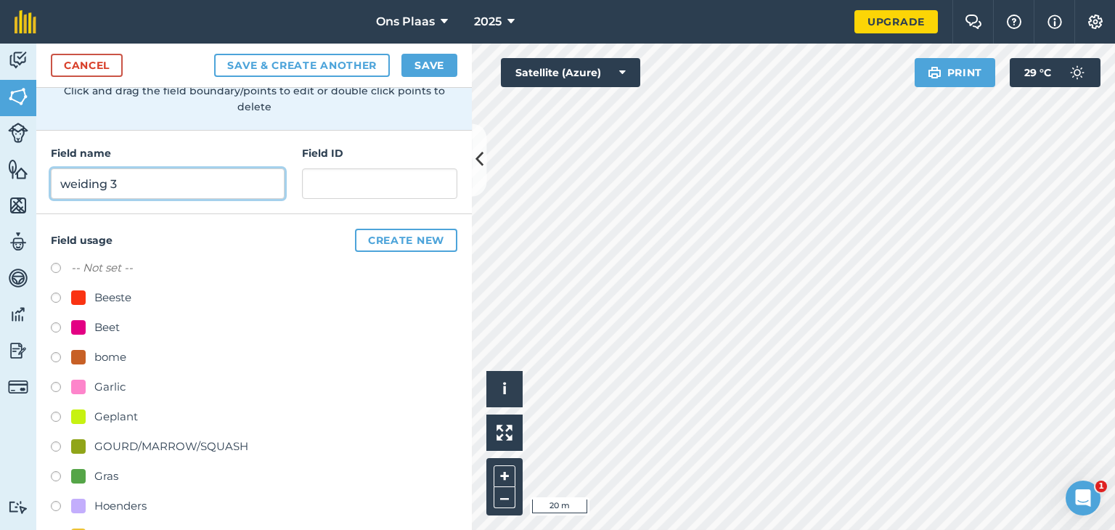
scroll to position [145, 0]
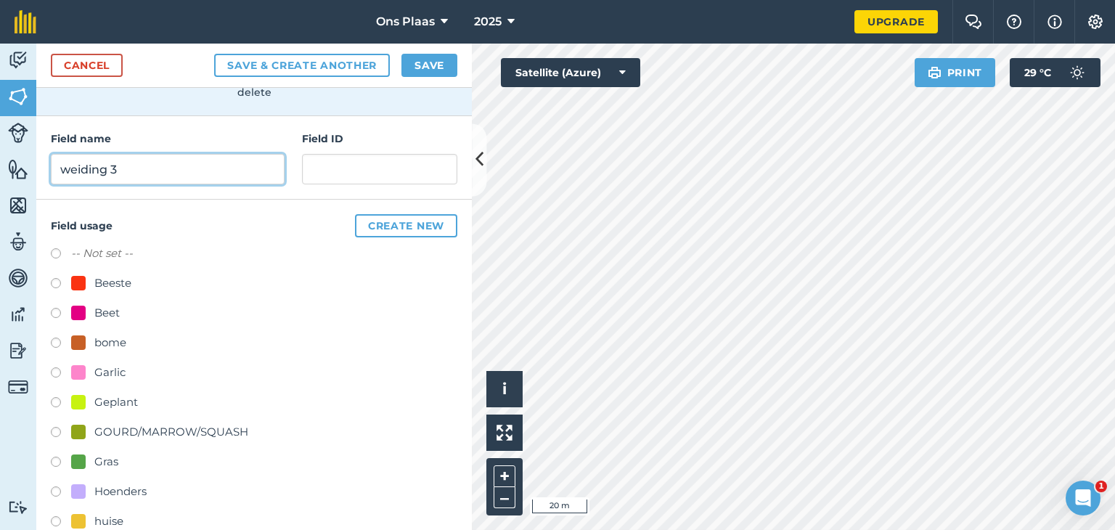
type input "weiding 3"
click at [52, 459] on label at bounding box center [61, 464] width 20 height 15
radio input "true"
click at [430, 62] on button "Save" at bounding box center [429, 65] width 56 height 23
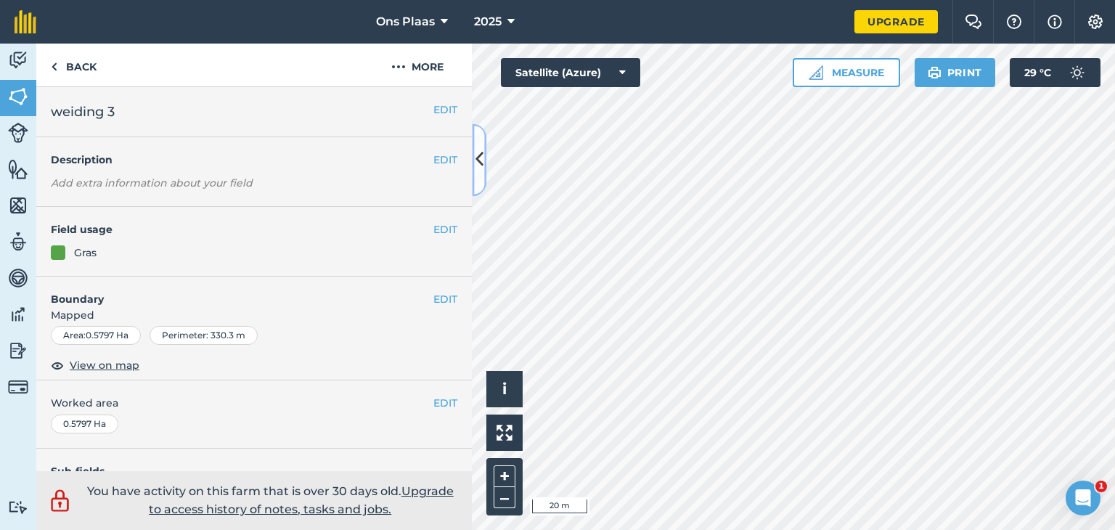
click at [479, 160] on icon at bounding box center [479, 159] width 8 height 25
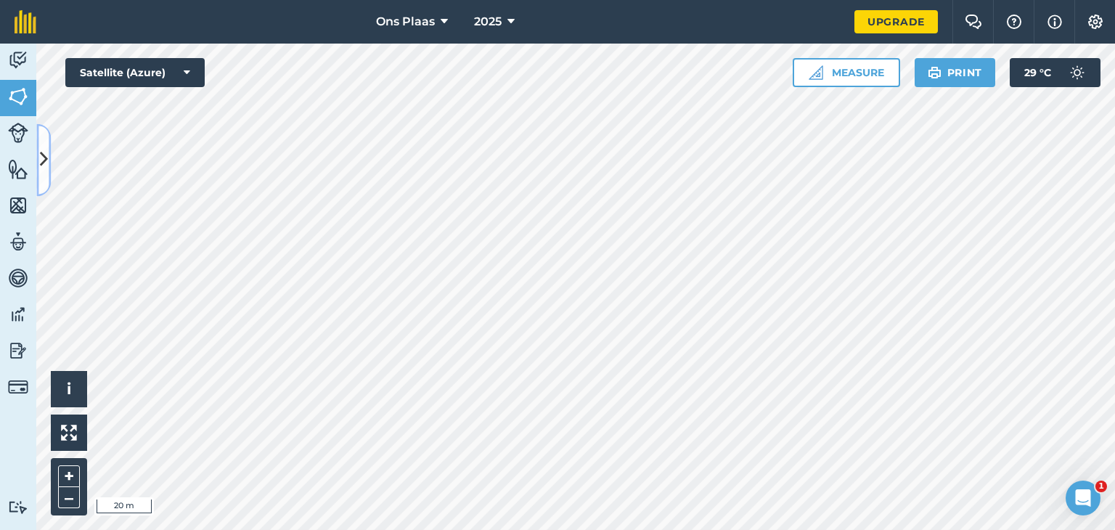
click at [46, 163] on icon at bounding box center [44, 159] width 8 height 25
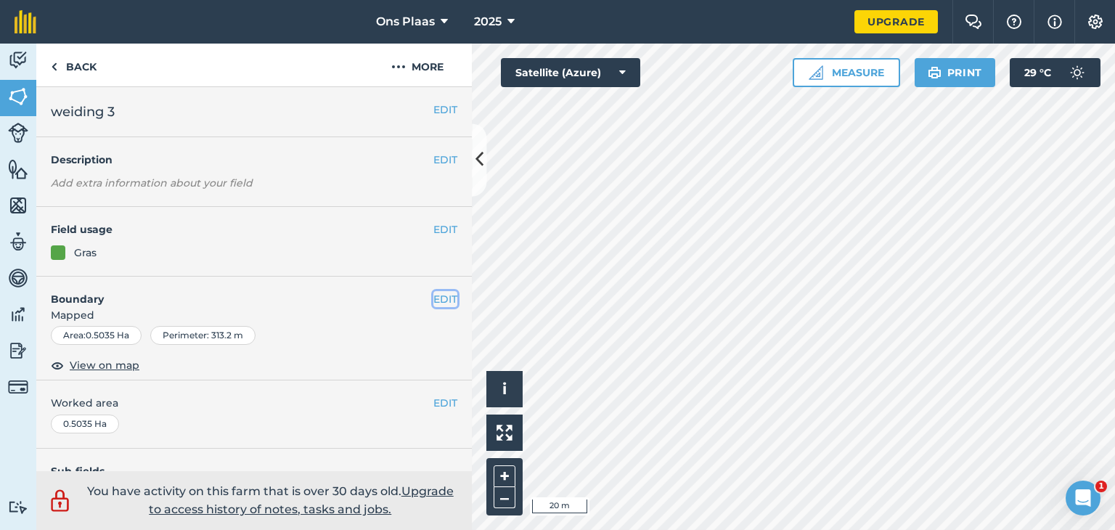
click at [433, 300] on button "EDIT" at bounding box center [445, 299] width 24 height 16
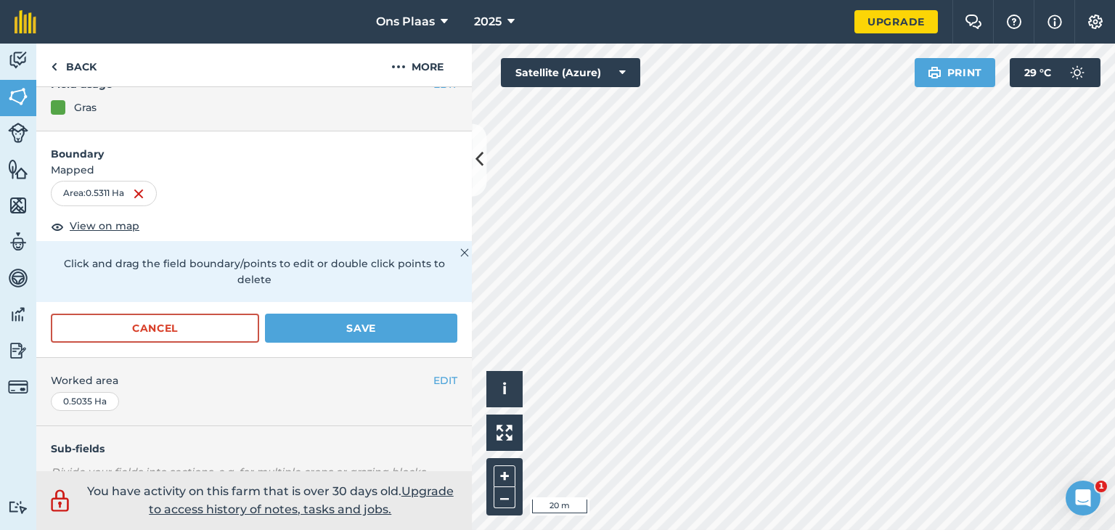
scroll to position [218, 0]
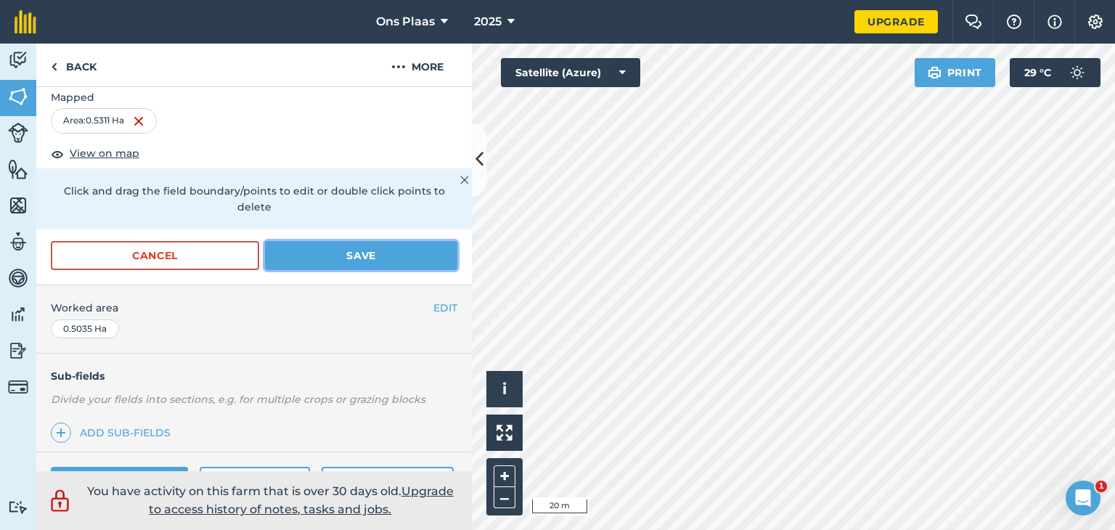
click at [343, 256] on button "Save" at bounding box center [361, 255] width 192 height 29
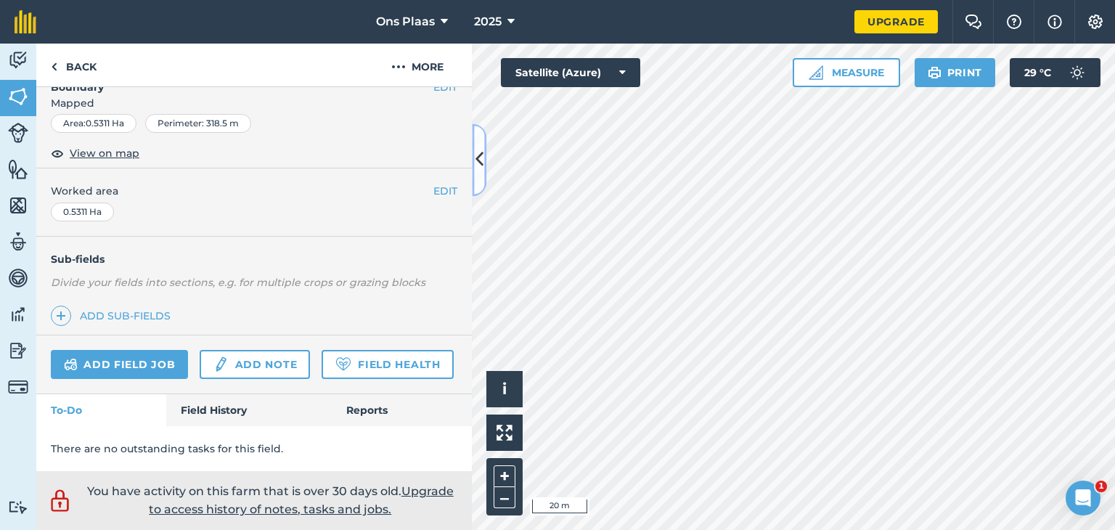
click at [475, 163] on icon at bounding box center [479, 159] width 8 height 25
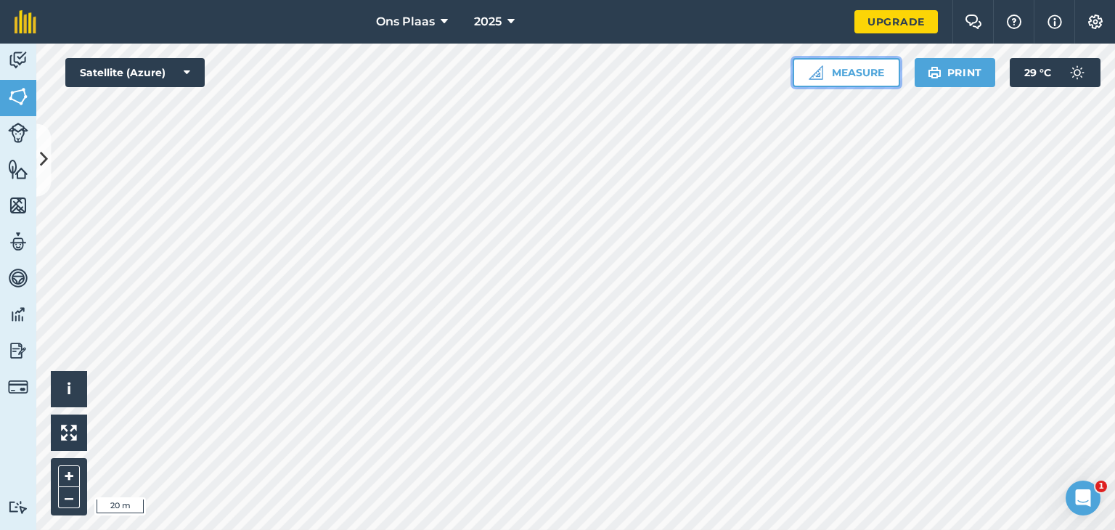
click at [859, 79] on button "Measure" at bounding box center [846, 72] width 107 height 29
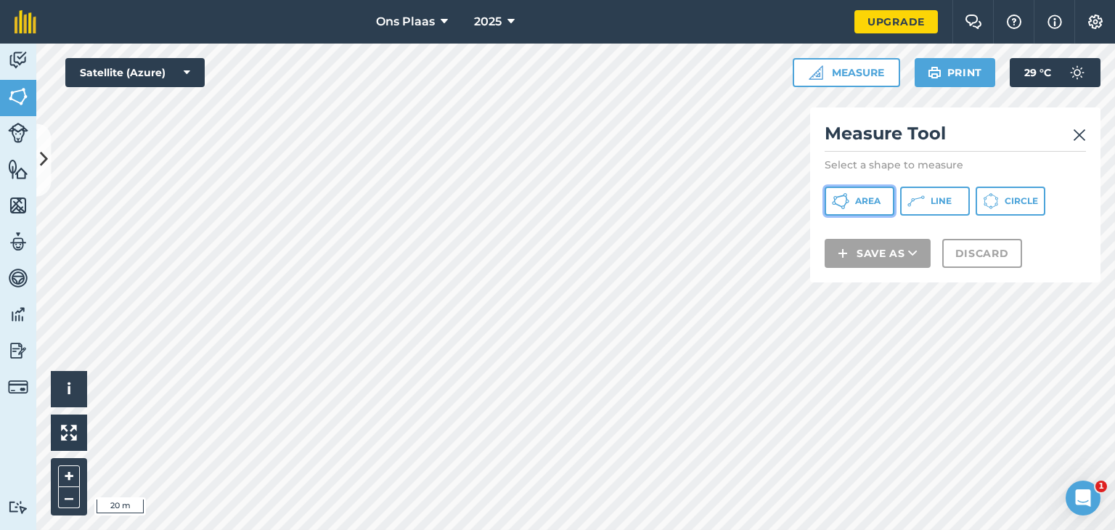
click at [859, 203] on span "Area" at bounding box center [867, 201] width 25 height 12
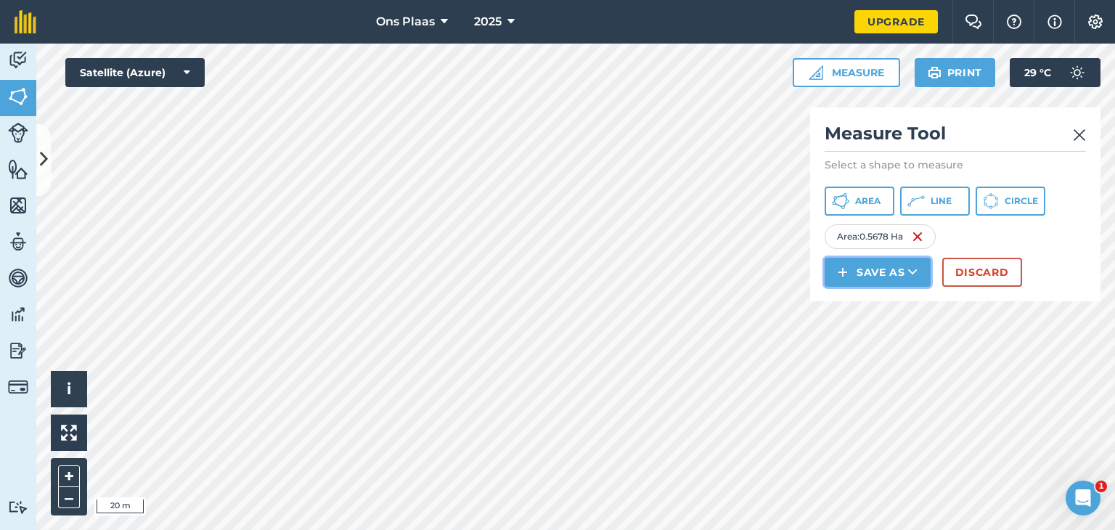
click at [883, 269] on button "Save as" at bounding box center [878, 272] width 106 height 29
click at [875, 332] on link "Feature" at bounding box center [878, 338] width 102 height 32
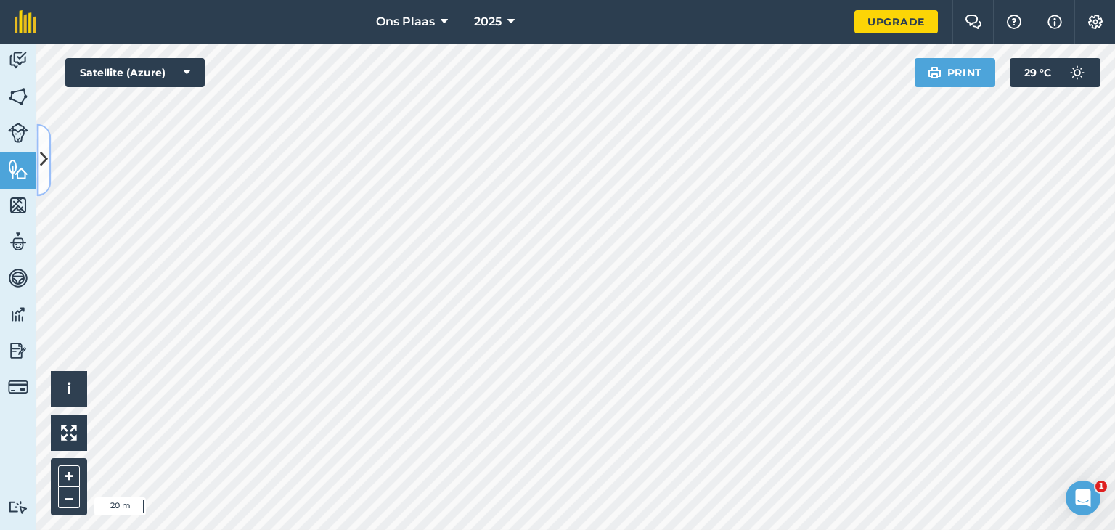
click at [43, 157] on icon at bounding box center [44, 159] width 8 height 25
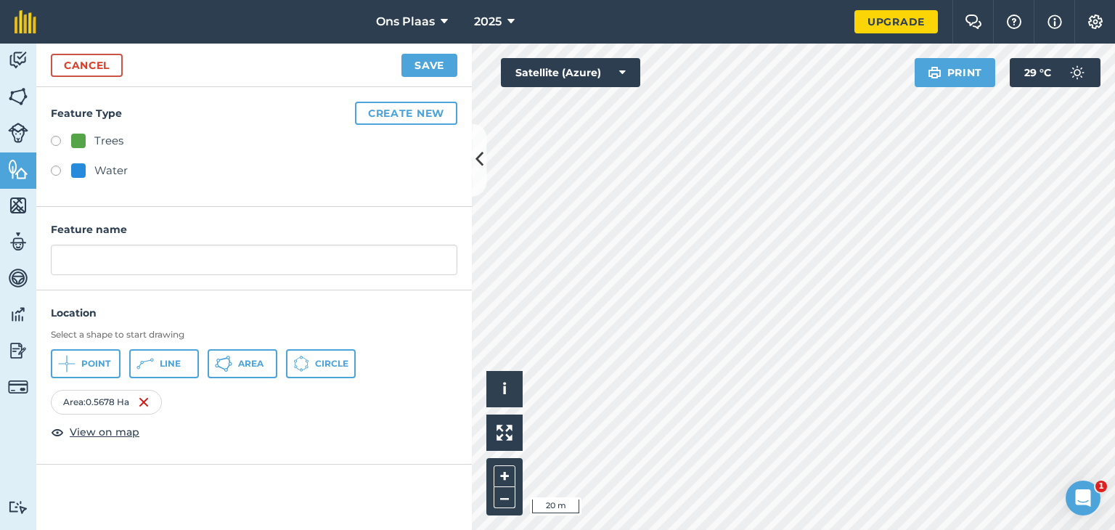
click at [55, 137] on label at bounding box center [61, 143] width 20 height 15
radio input "true"
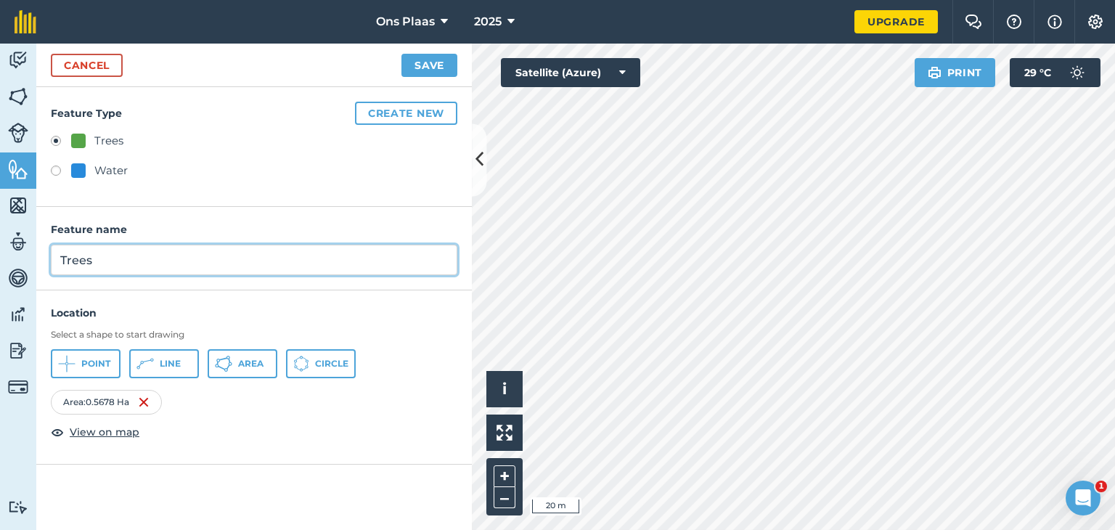
drag, startPoint x: 105, startPoint y: 257, endPoint x: 52, endPoint y: 264, distance: 53.5
click at [53, 265] on input "Trees" at bounding box center [254, 260] width 407 height 30
type input "Bome 2"
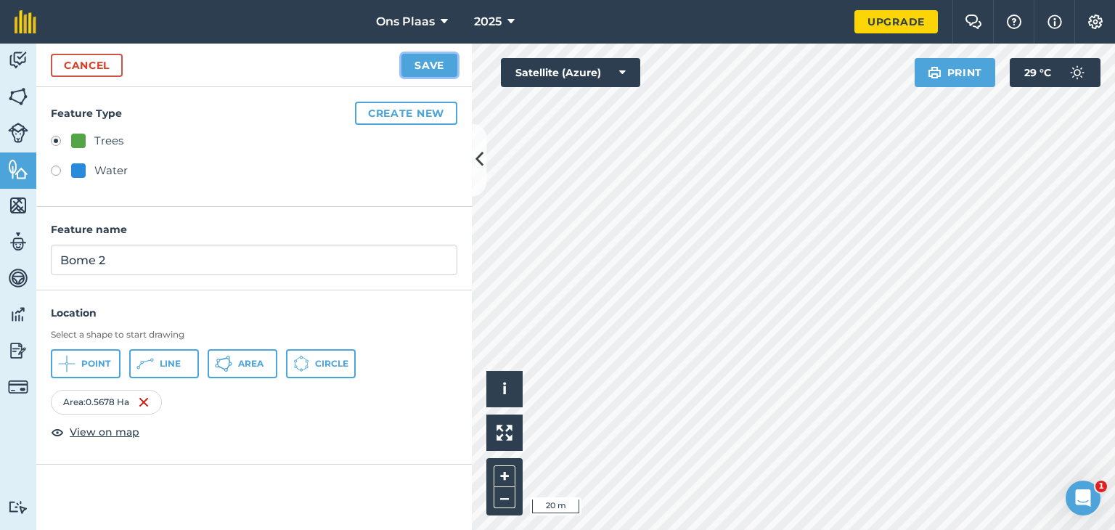
click at [430, 62] on button "Save" at bounding box center [429, 65] width 56 height 23
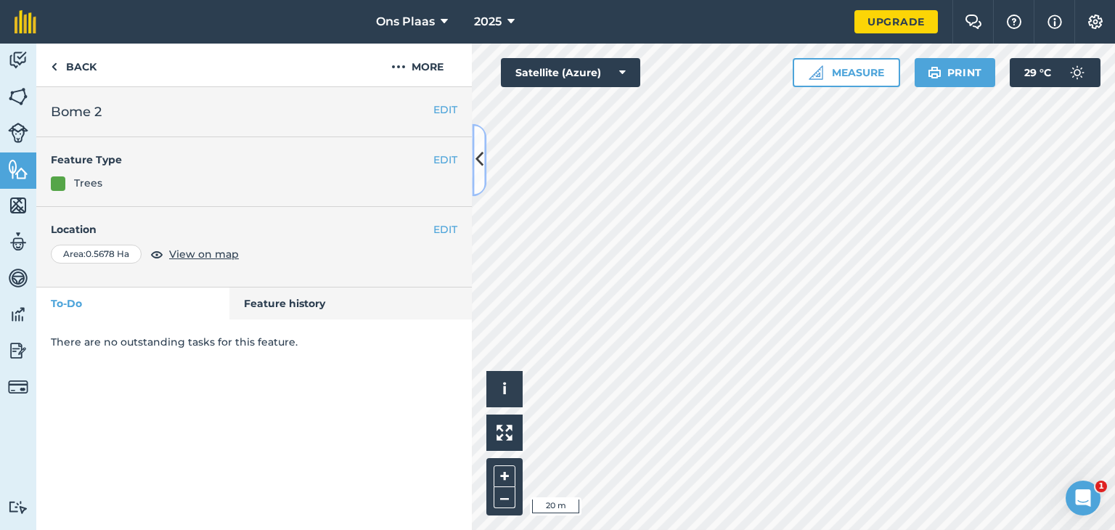
click at [478, 159] on icon at bounding box center [479, 159] width 8 height 25
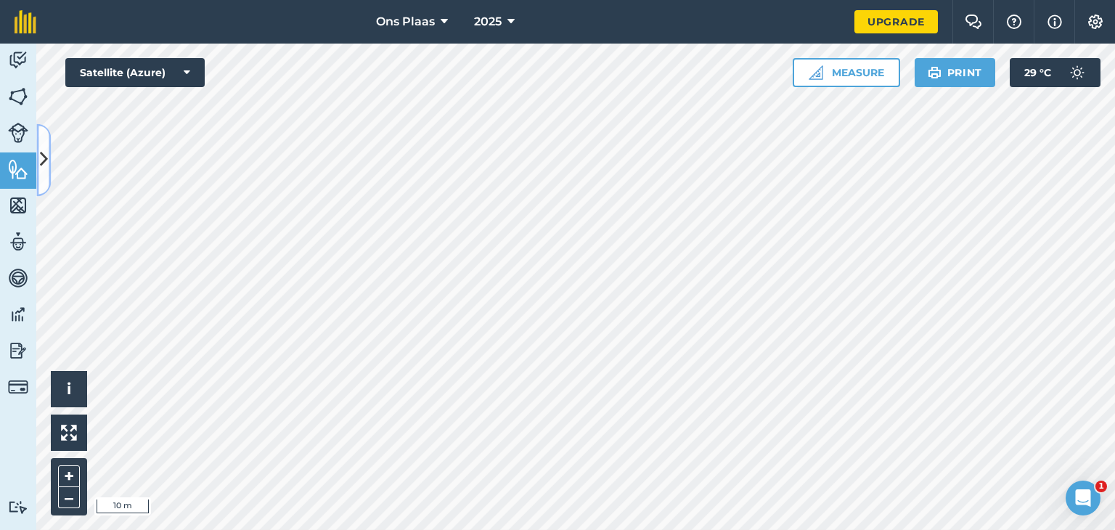
click at [41, 158] on icon at bounding box center [44, 159] width 8 height 25
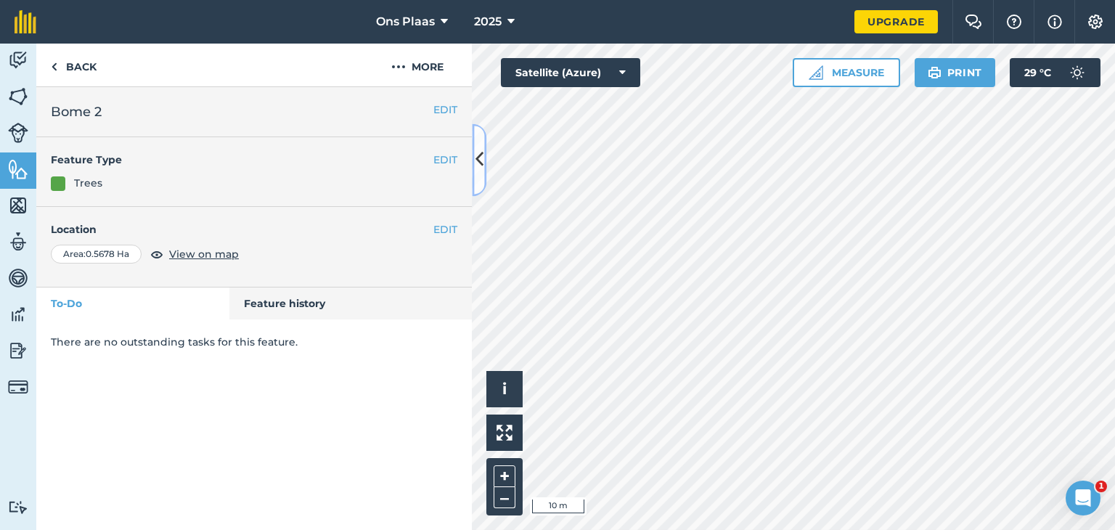
click at [479, 154] on icon at bounding box center [479, 159] width 8 height 25
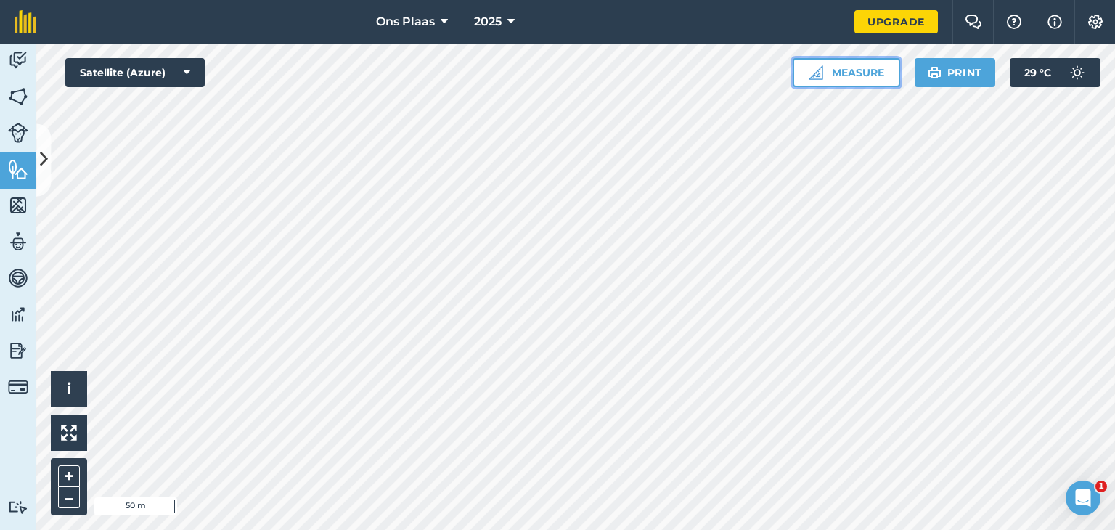
click at [851, 75] on button "Measure" at bounding box center [846, 72] width 107 height 29
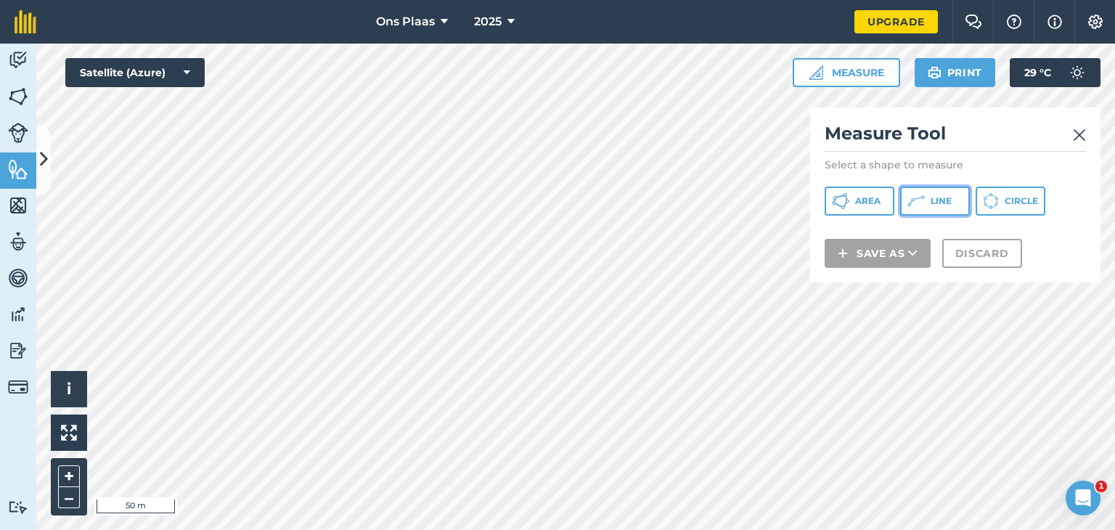
click at [924, 204] on button "Line" at bounding box center [935, 201] width 70 height 29
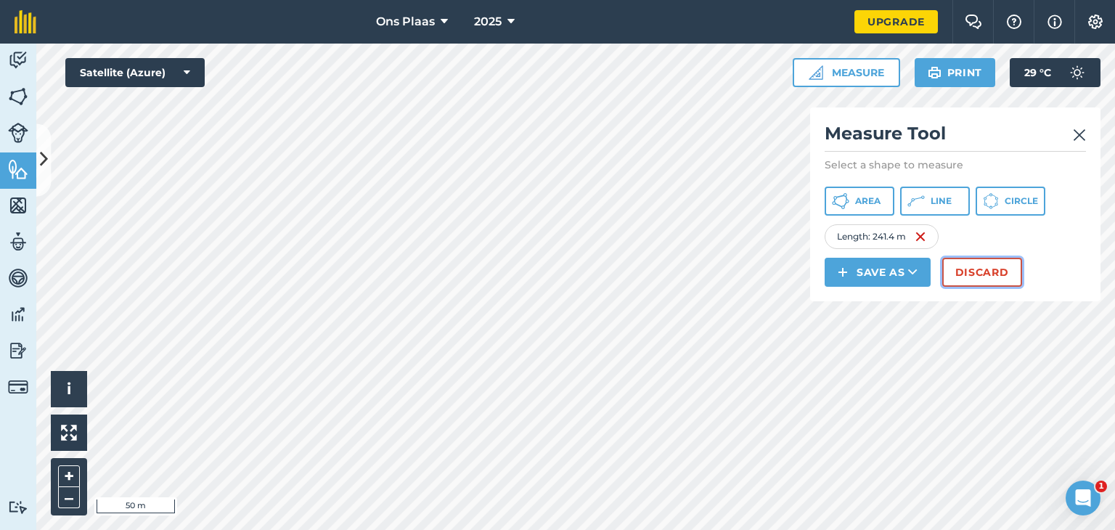
click at [970, 277] on button "Discard" at bounding box center [982, 272] width 80 height 29
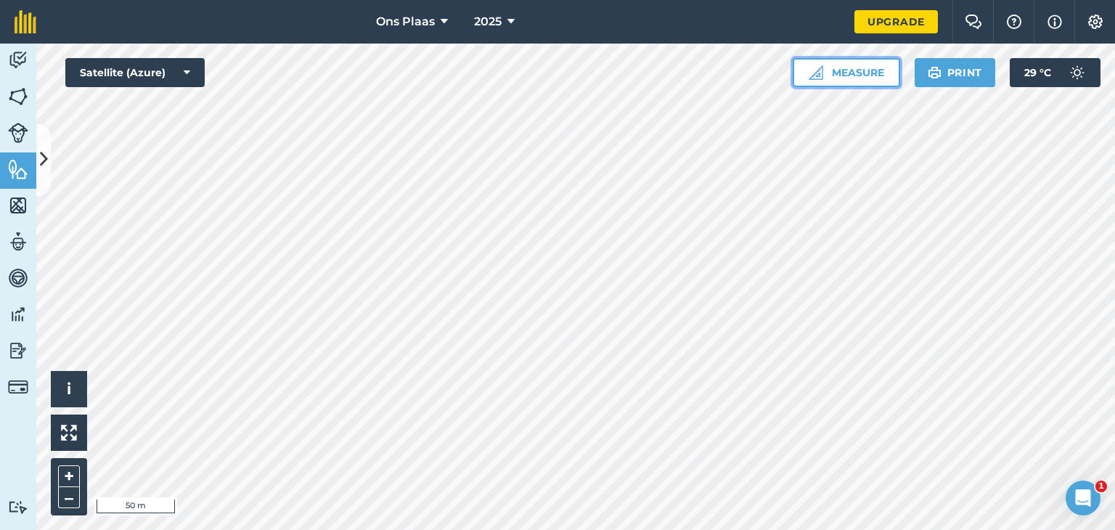
click at [845, 71] on button "Measure" at bounding box center [846, 72] width 107 height 29
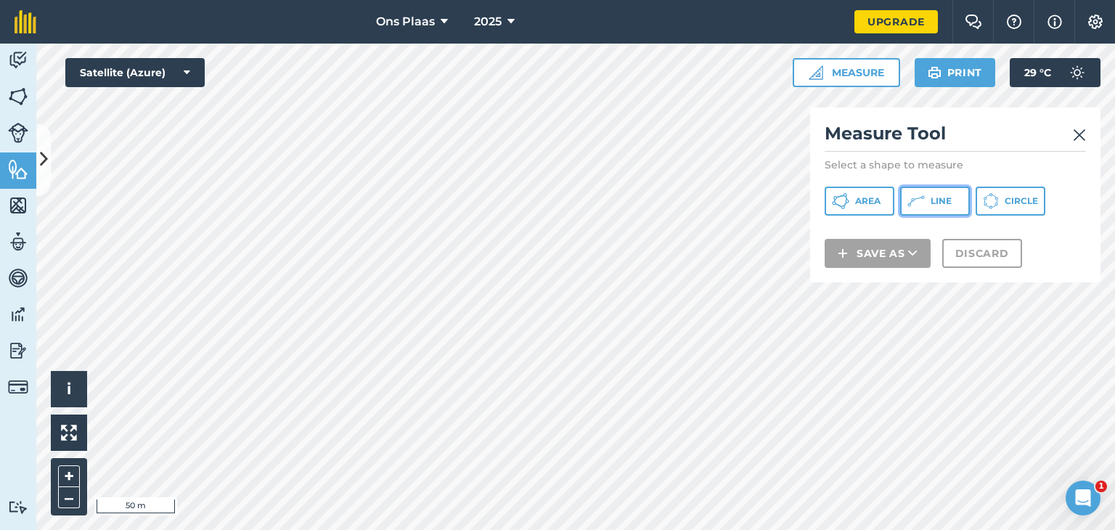
click at [934, 205] on span "Line" at bounding box center [941, 201] width 21 height 12
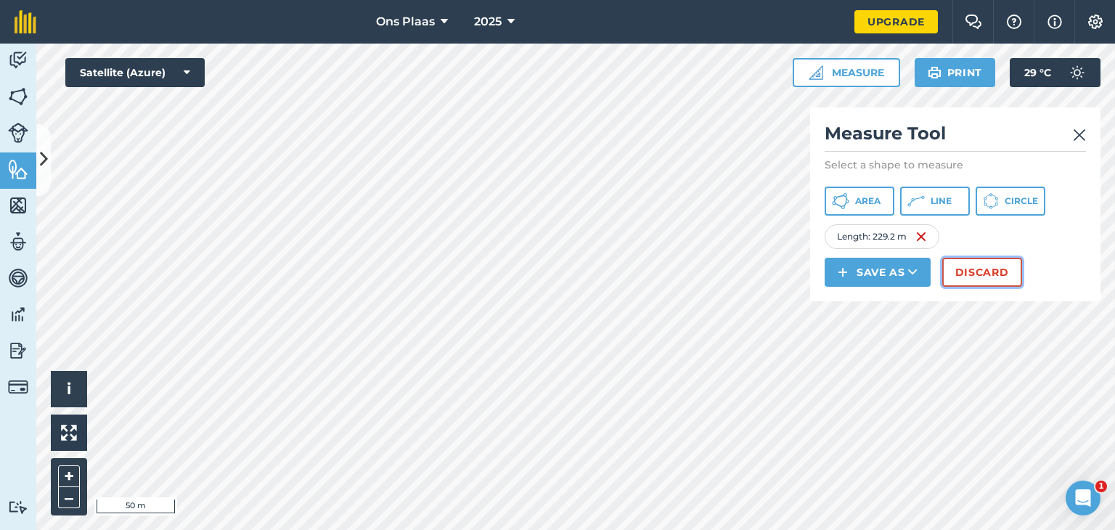
click at [969, 274] on button "Discard" at bounding box center [982, 272] width 80 height 29
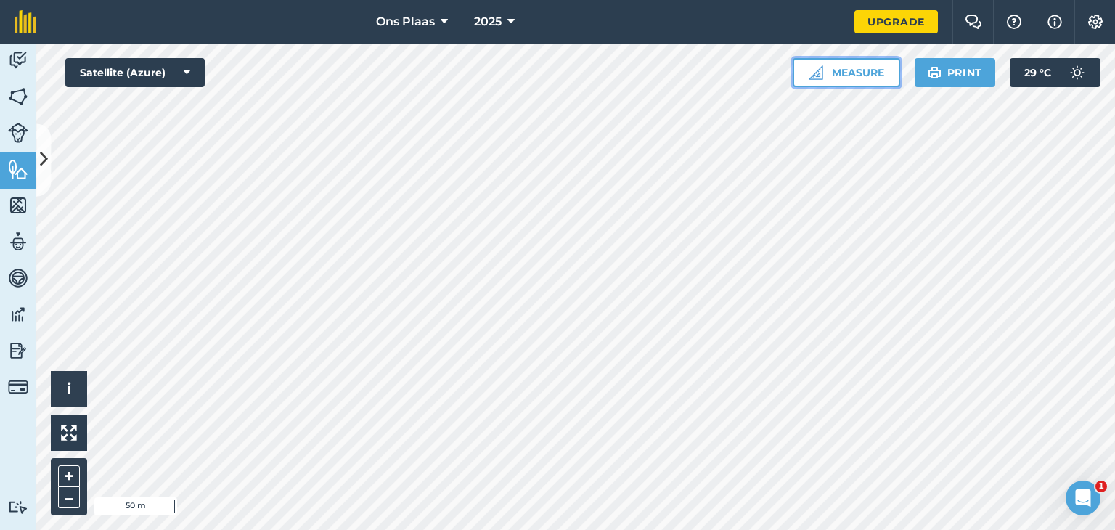
click at [867, 70] on button "Measure" at bounding box center [846, 72] width 107 height 29
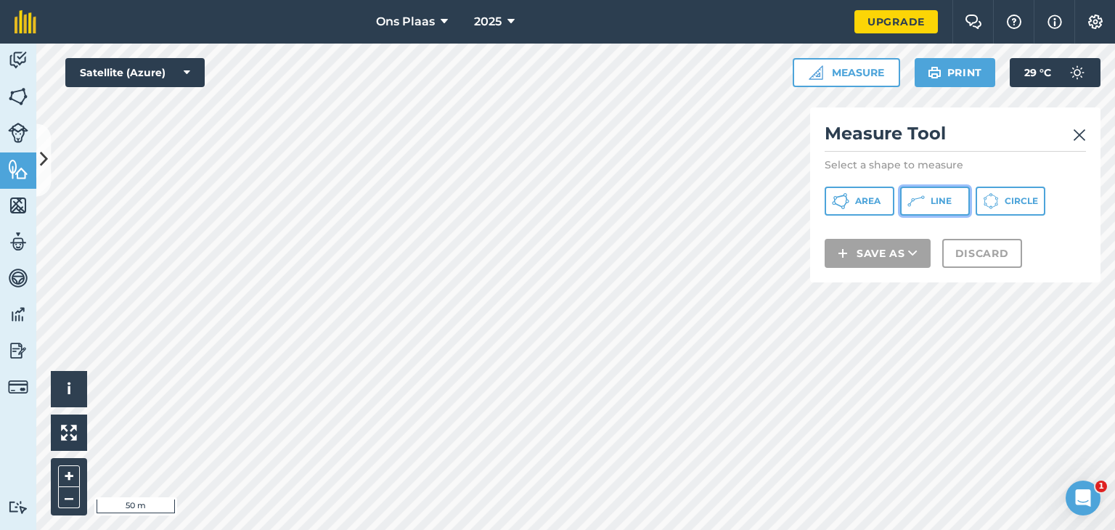
click at [849, 201] on icon at bounding box center [840, 200] width 17 height 17
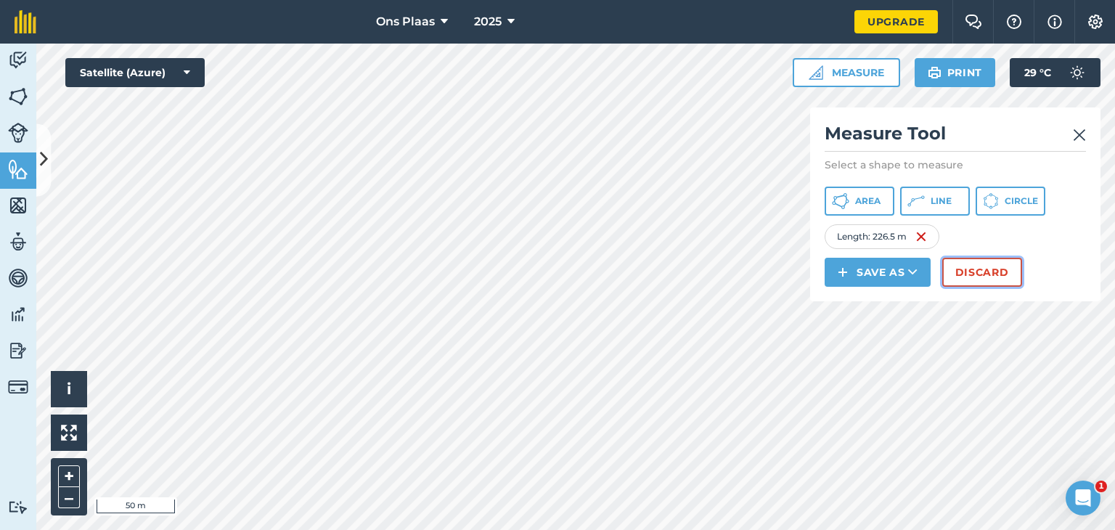
click at [995, 271] on button "Discard" at bounding box center [982, 272] width 80 height 29
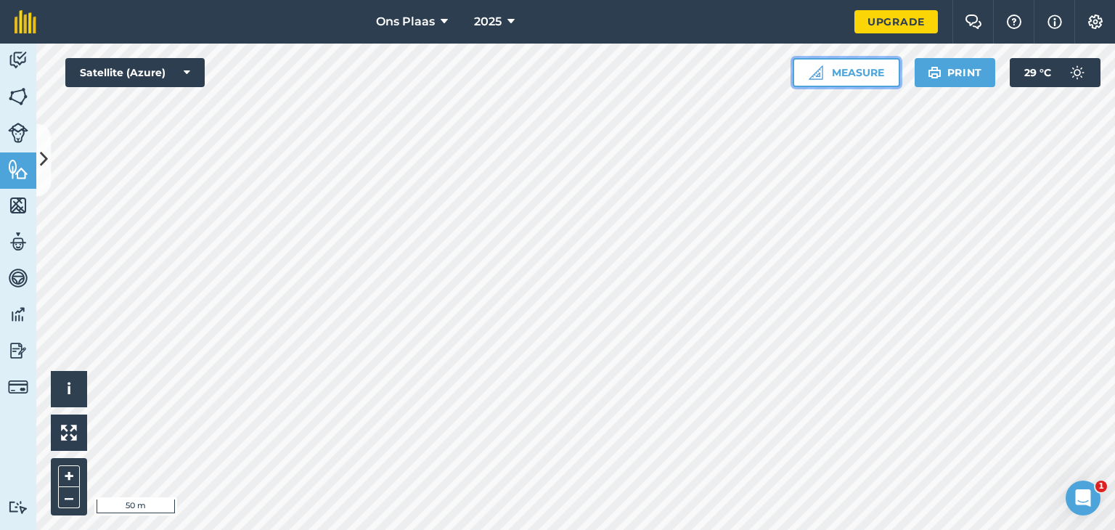
click at [857, 73] on button "Measure" at bounding box center [846, 72] width 107 height 29
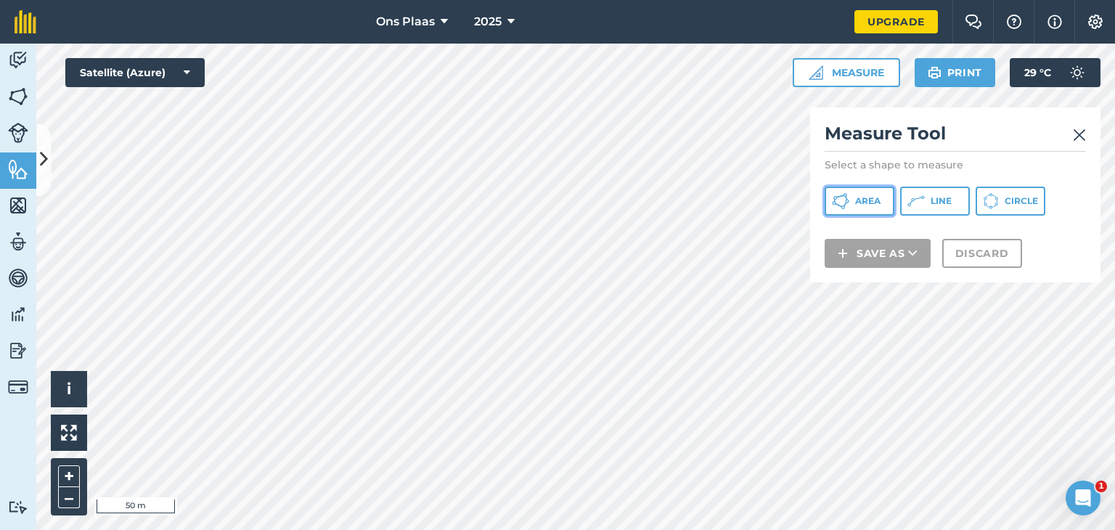
click at [846, 200] on icon at bounding box center [840, 200] width 17 height 17
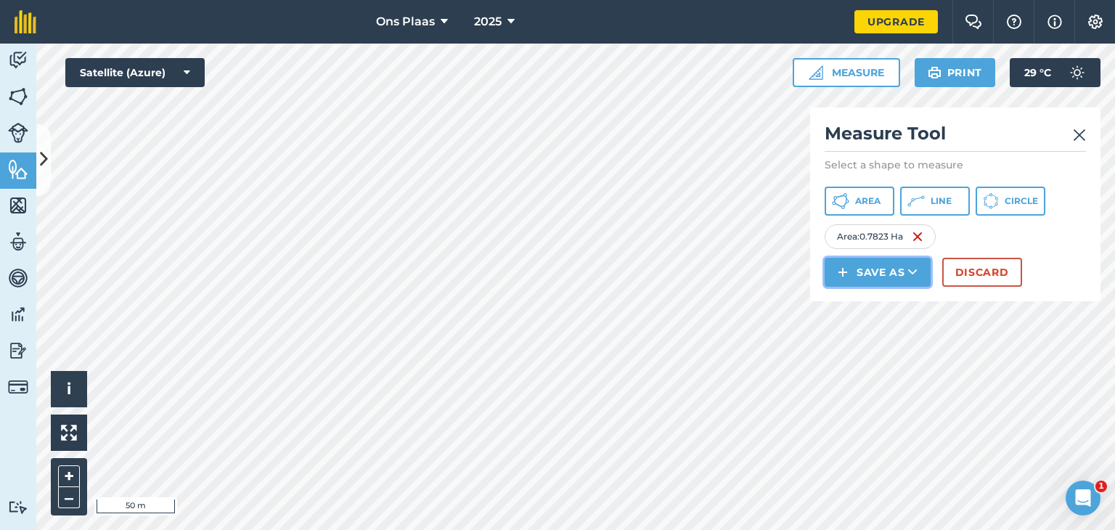
click at [862, 271] on button "Save as" at bounding box center [878, 272] width 106 height 29
click at [872, 299] on link "Field" at bounding box center [878, 305] width 102 height 32
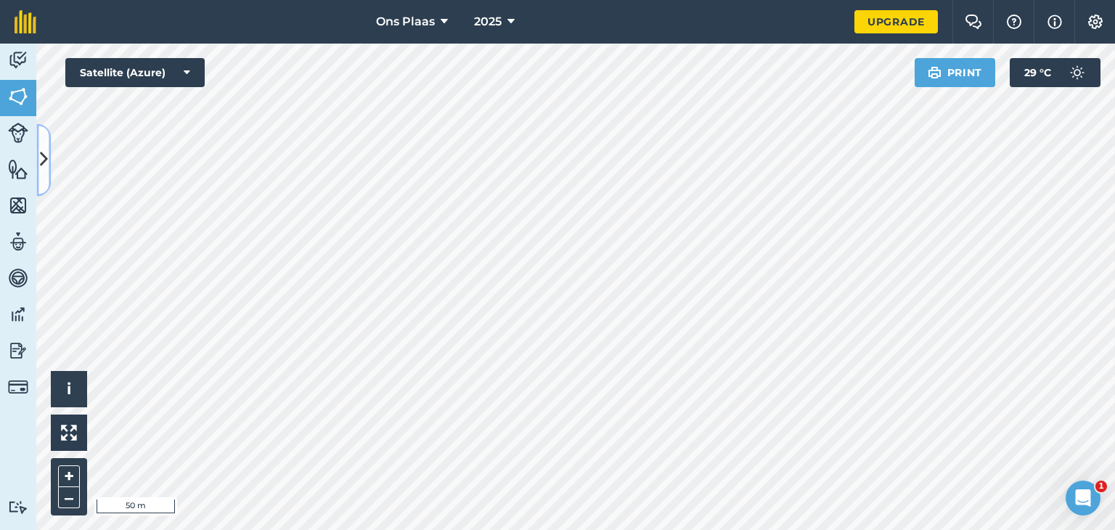
click at [43, 162] on icon at bounding box center [44, 159] width 8 height 25
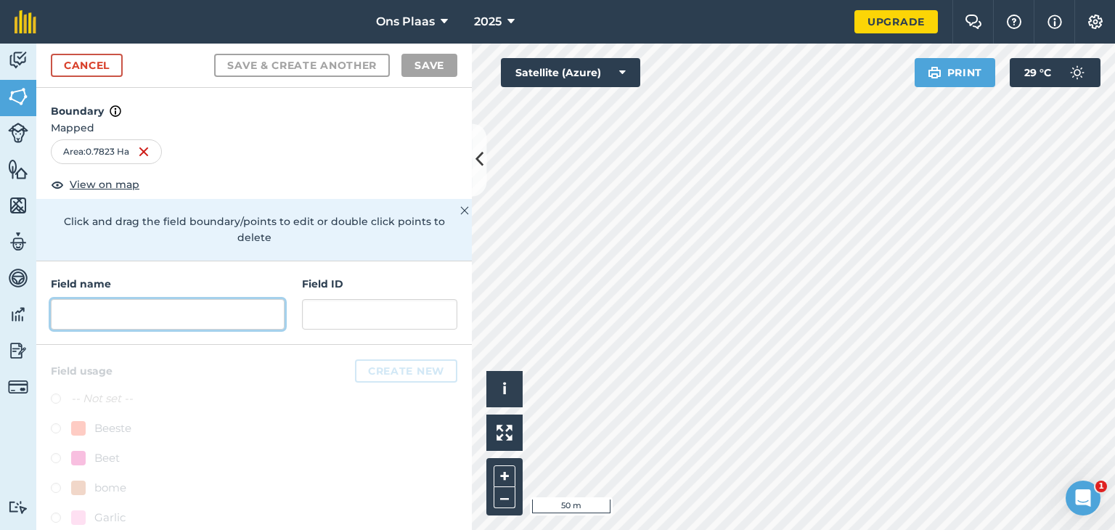
click at [126, 312] on input "text" at bounding box center [168, 314] width 234 height 30
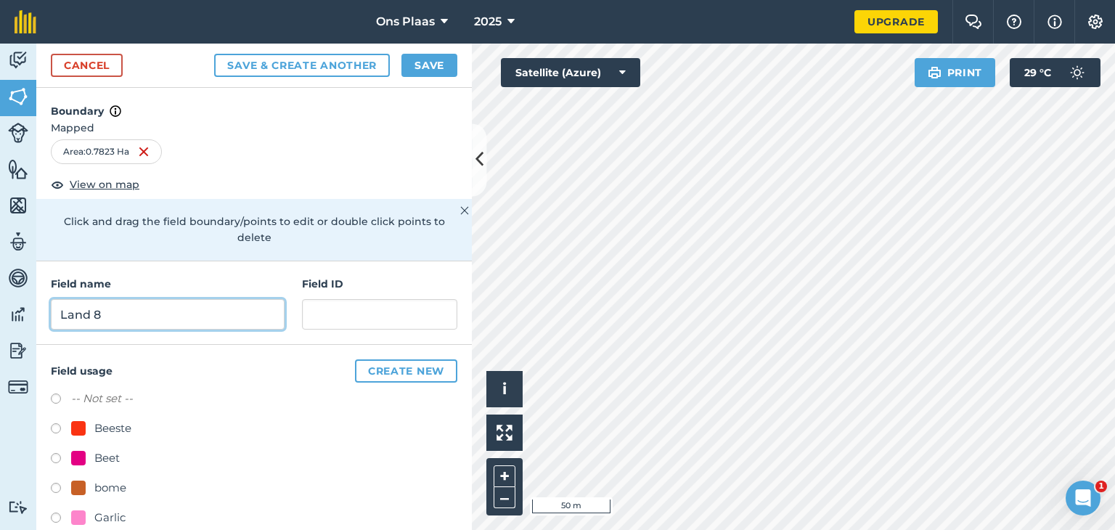
type input "Land 8"
click at [428, 55] on button "Save" at bounding box center [429, 65] width 56 height 23
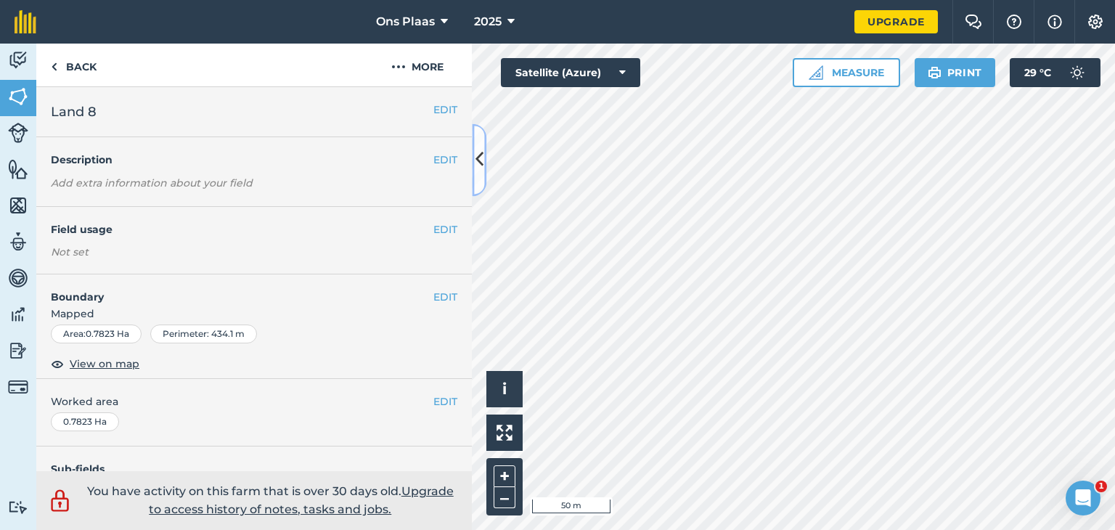
click at [477, 151] on icon at bounding box center [479, 159] width 8 height 25
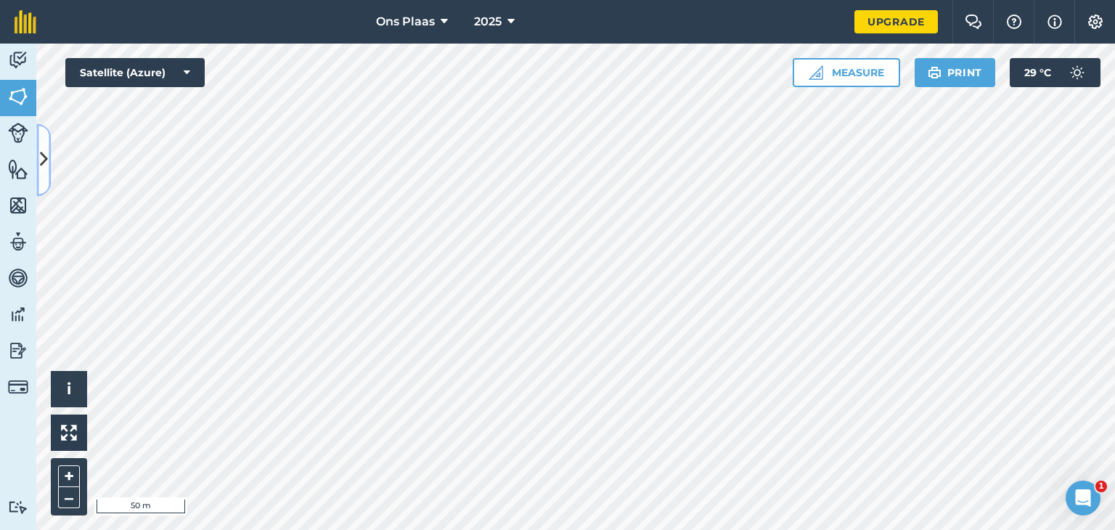
click at [40, 160] on icon at bounding box center [44, 159] width 8 height 25
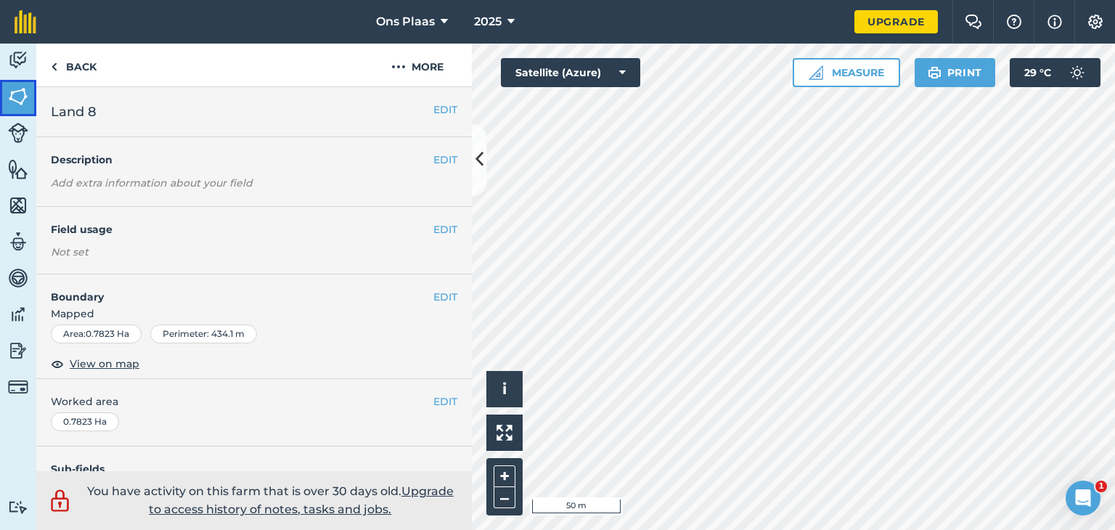
click at [23, 98] on img at bounding box center [18, 97] width 20 height 22
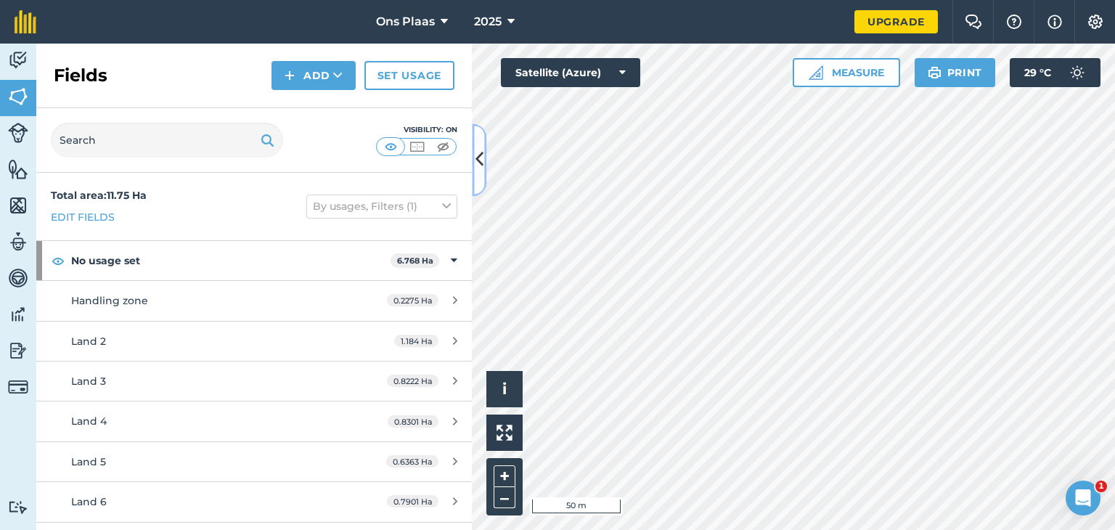
click at [484, 162] on button at bounding box center [479, 159] width 15 height 73
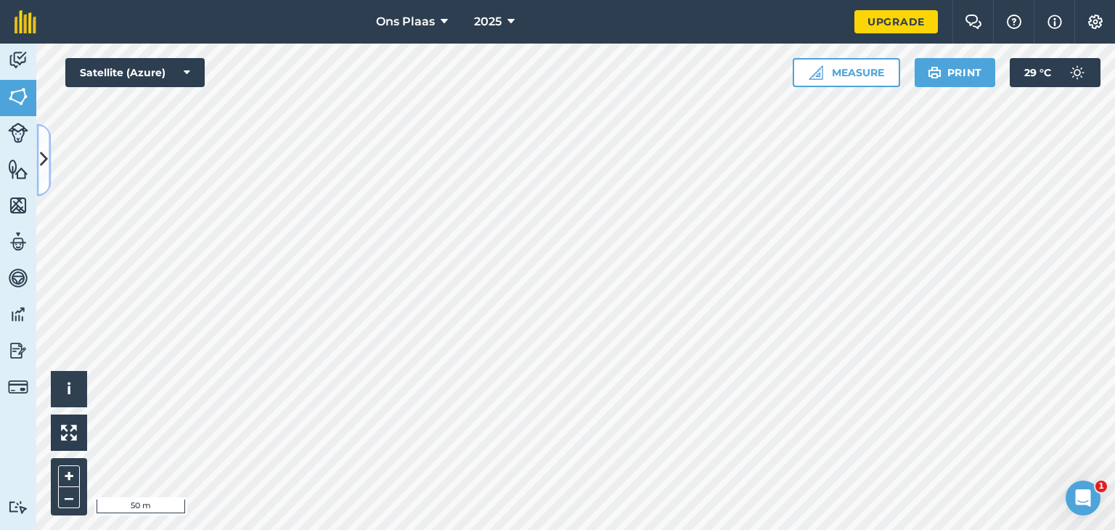
click at [47, 165] on icon at bounding box center [44, 159] width 8 height 25
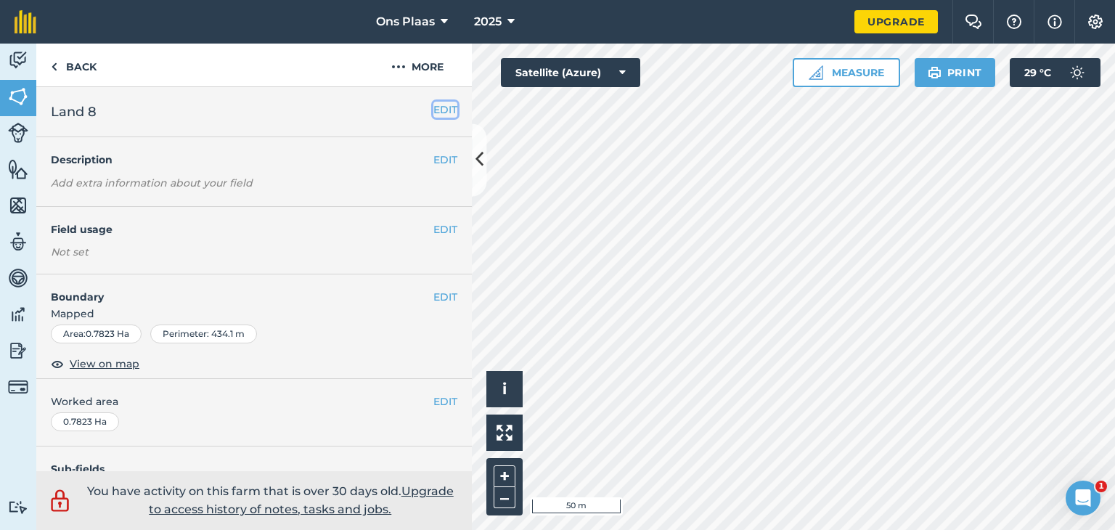
click at [438, 107] on button "EDIT" at bounding box center [445, 110] width 24 height 16
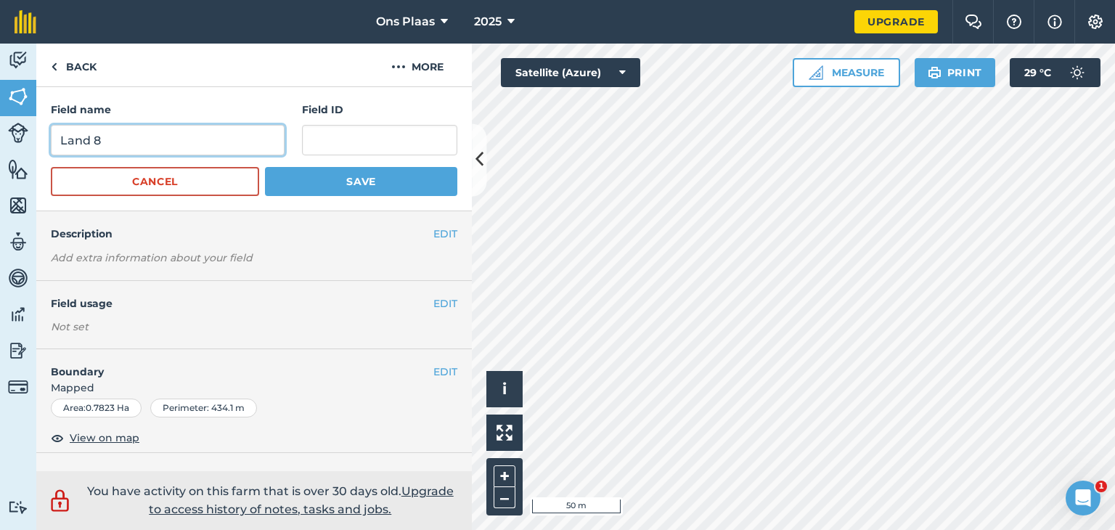
click at [131, 134] on input "Land 8" at bounding box center [168, 140] width 234 height 30
type input "Land 9"
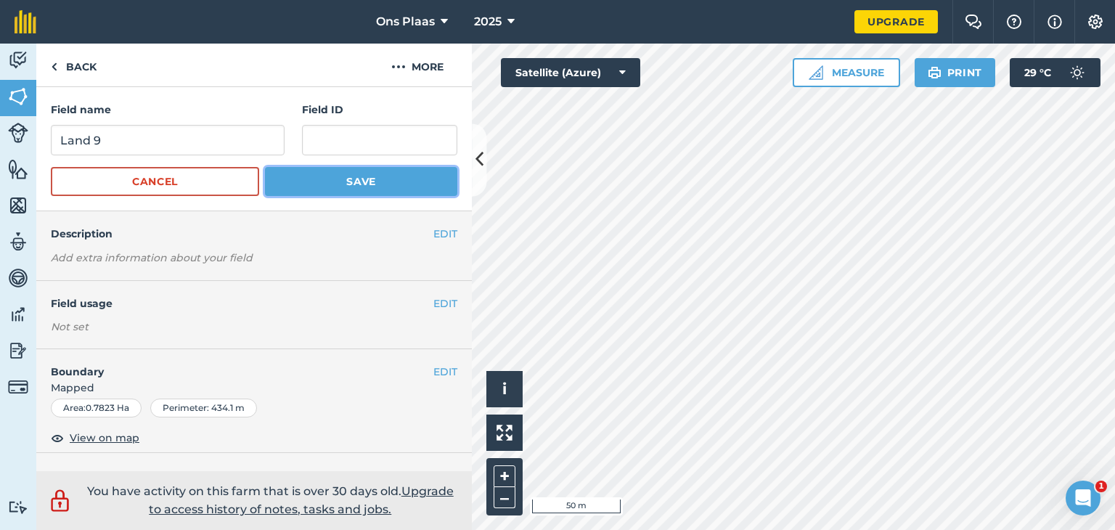
click at [331, 177] on button "Save" at bounding box center [361, 181] width 192 height 29
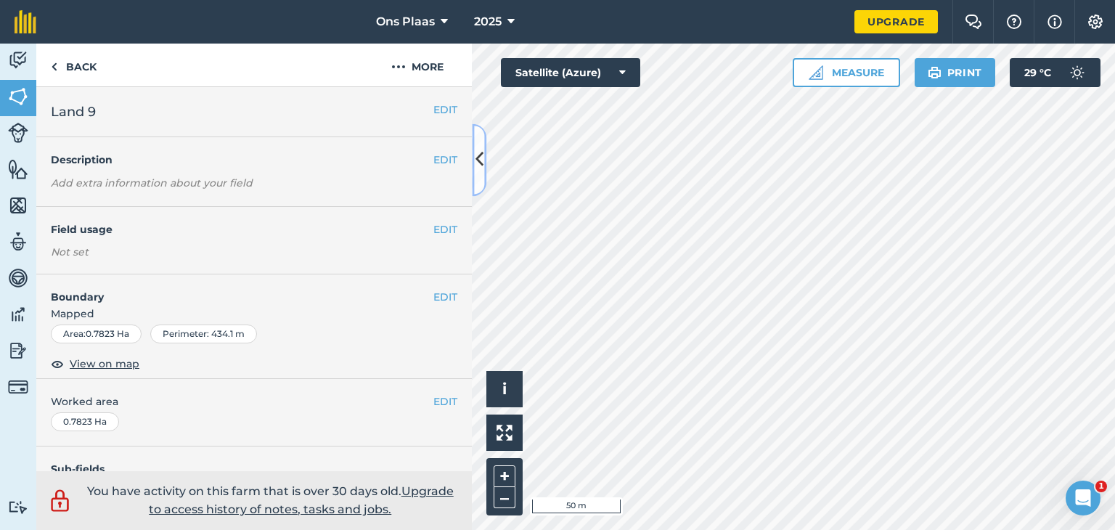
click at [479, 159] on icon at bounding box center [479, 159] width 8 height 25
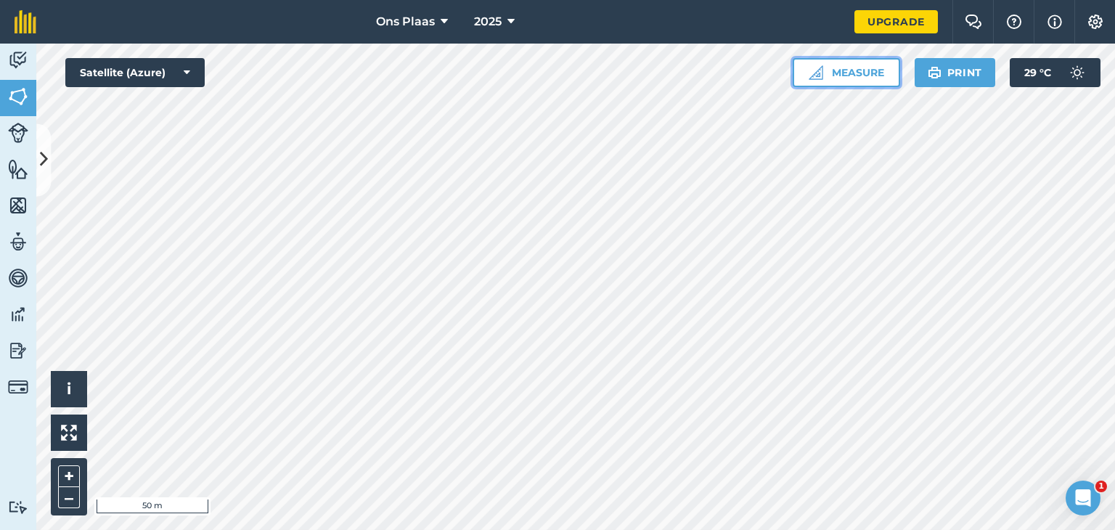
click at [840, 72] on button "Measure" at bounding box center [846, 72] width 107 height 29
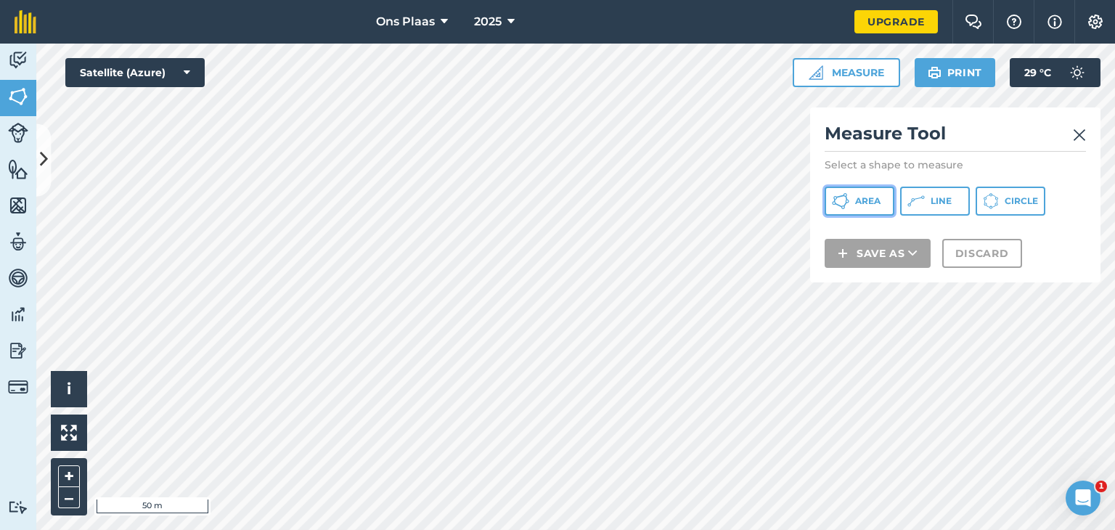
click at [857, 198] on span "Area" at bounding box center [867, 201] width 25 height 12
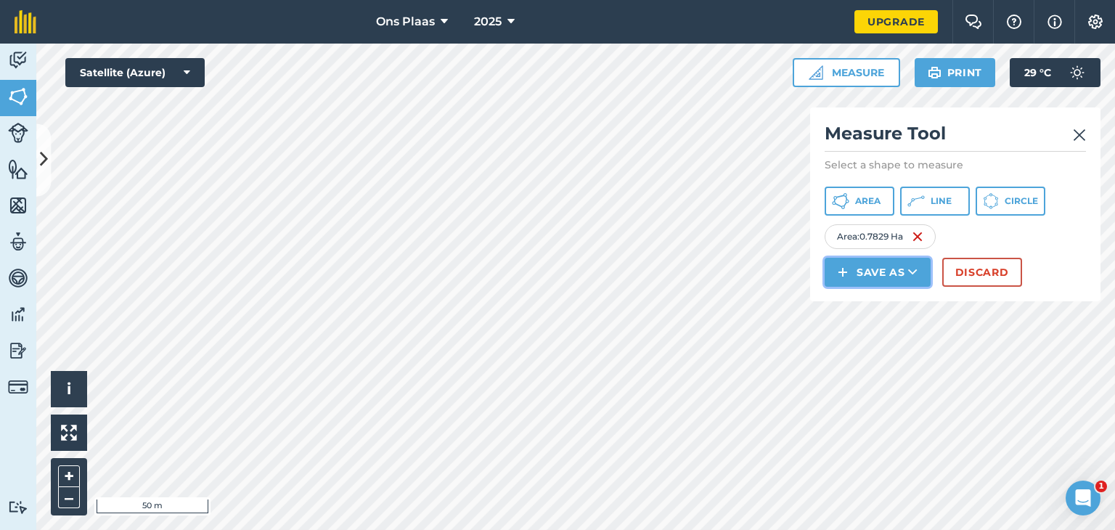
click at [870, 271] on button "Save as" at bounding box center [878, 272] width 106 height 29
click at [863, 301] on link "Field" at bounding box center [878, 305] width 102 height 32
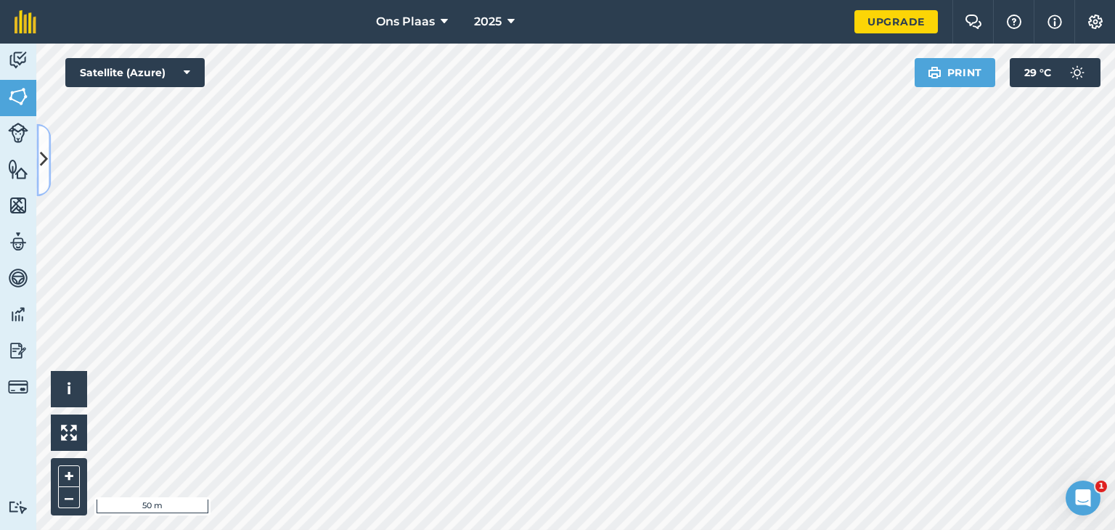
click at [42, 158] on icon at bounding box center [44, 159] width 8 height 25
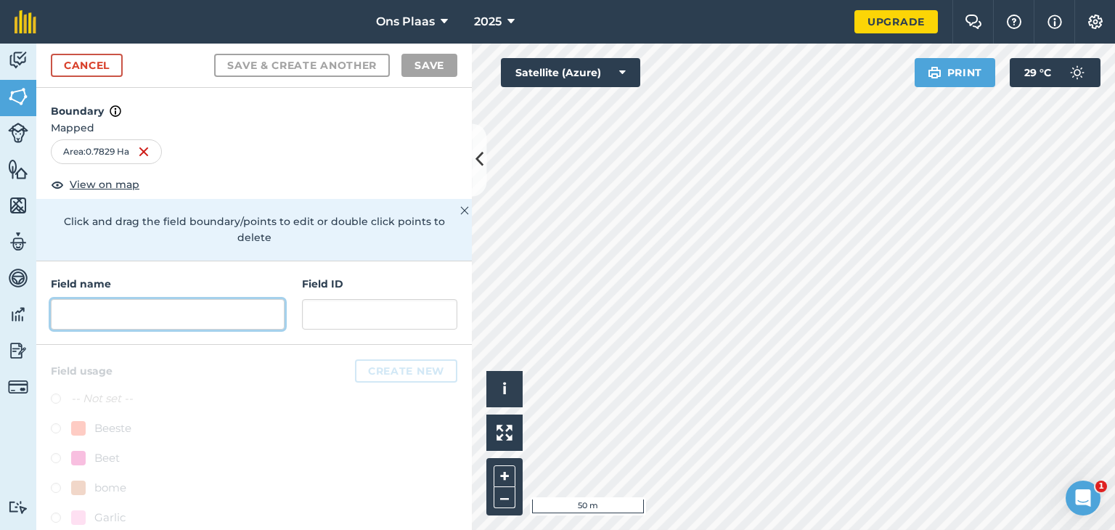
click at [101, 301] on input "text" at bounding box center [168, 314] width 234 height 30
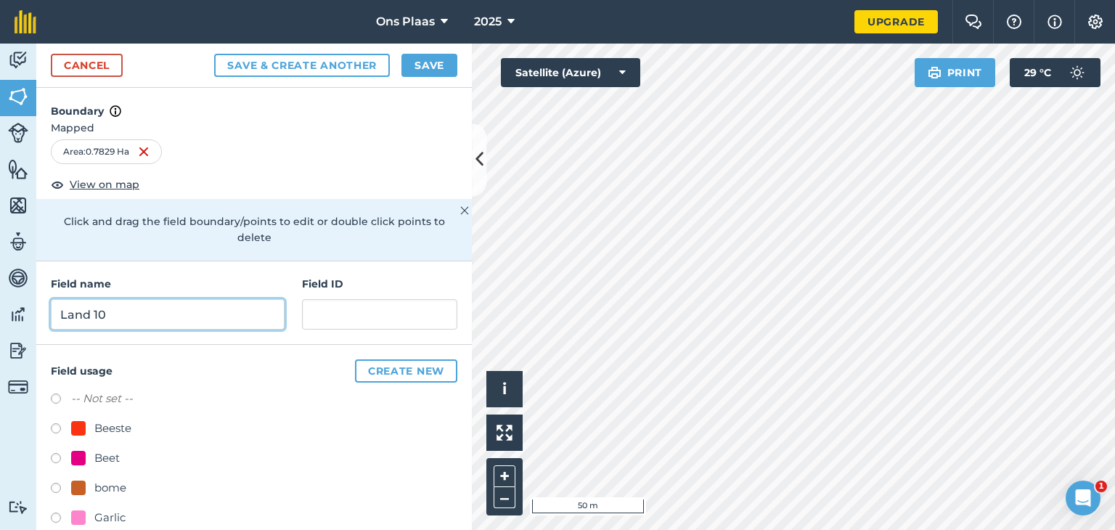
type input "Land 10"
click at [427, 62] on button "Save" at bounding box center [429, 65] width 56 height 23
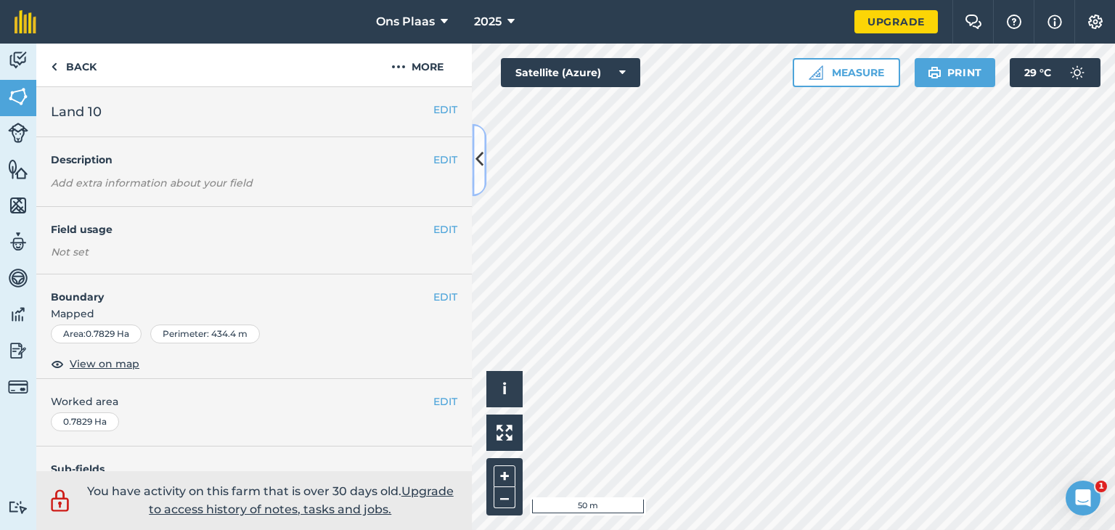
click at [478, 163] on icon at bounding box center [479, 159] width 8 height 25
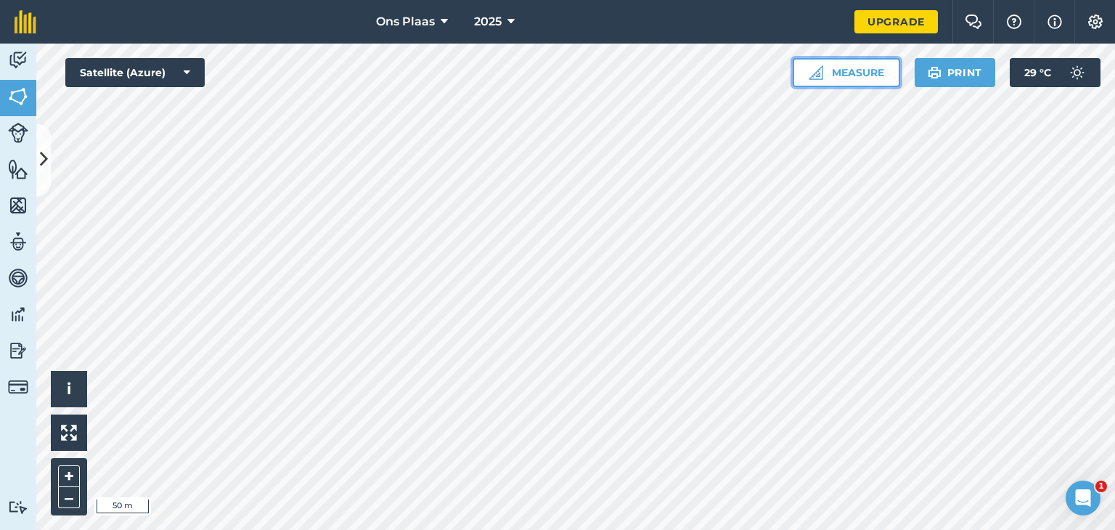
click at [871, 68] on button "Measure" at bounding box center [846, 72] width 107 height 29
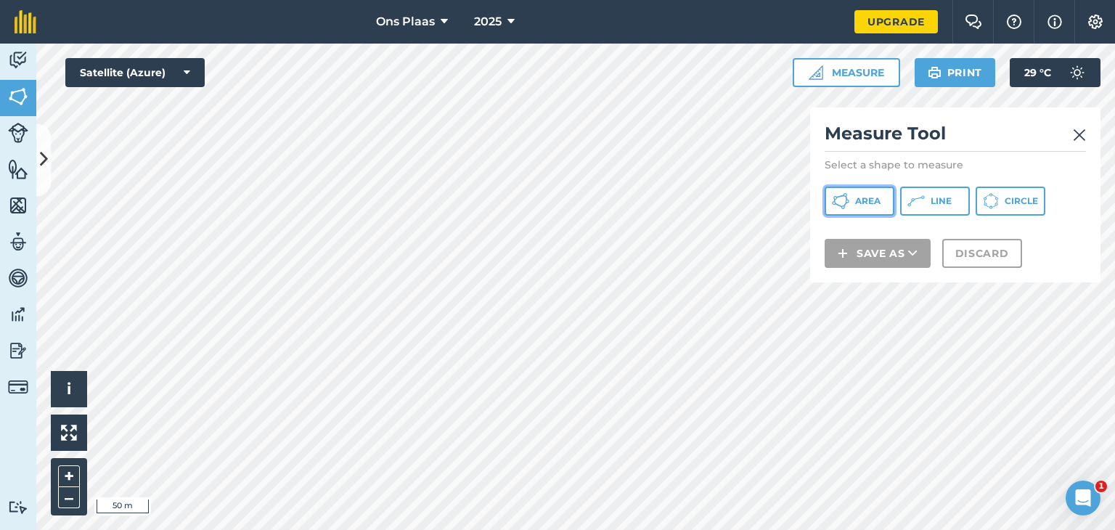
click at [865, 205] on span "Area" at bounding box center [867, 201] width 25 height 12
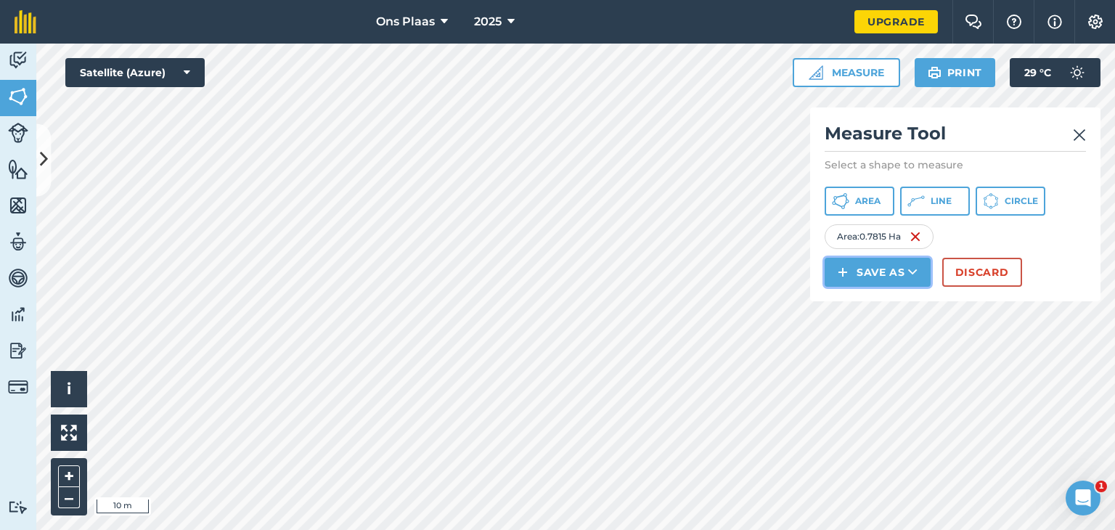
click at [893, 268] on button "Save as" at bounding box center [878, 272] width 106 height 29
click at [883, 306] on link "Field" at bounding box center [878, 305] width 102 height 32
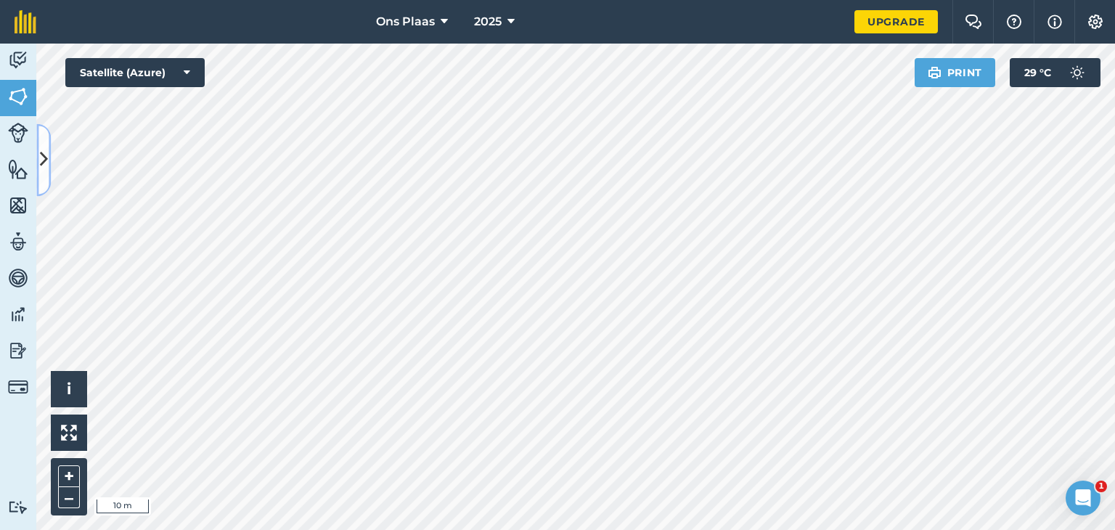
click at [49, 155] on button at bounding box center [43, 159] width 15 height 73
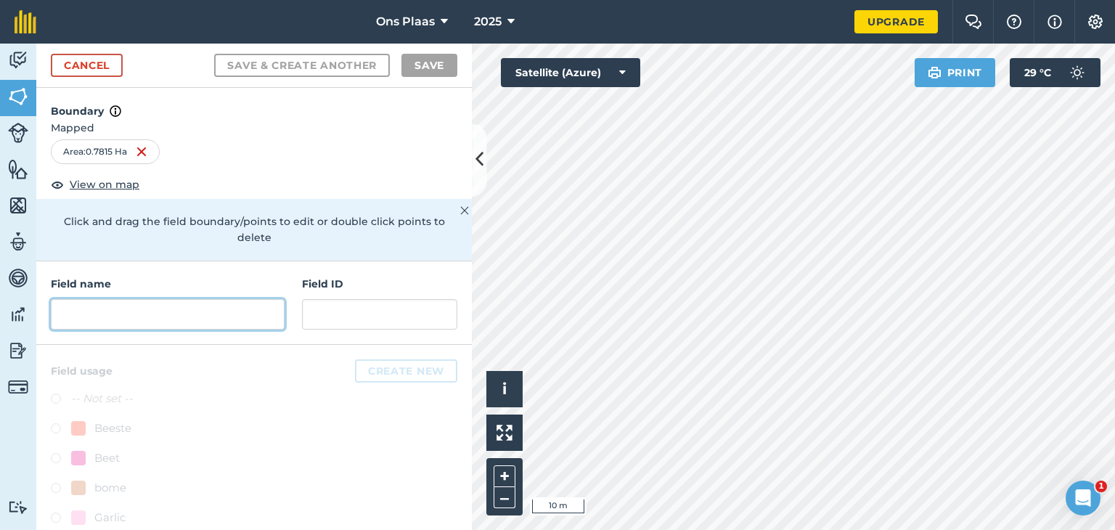
click at [102, 305] on input "text" at bounding box center [168, 314] width 234 height 30
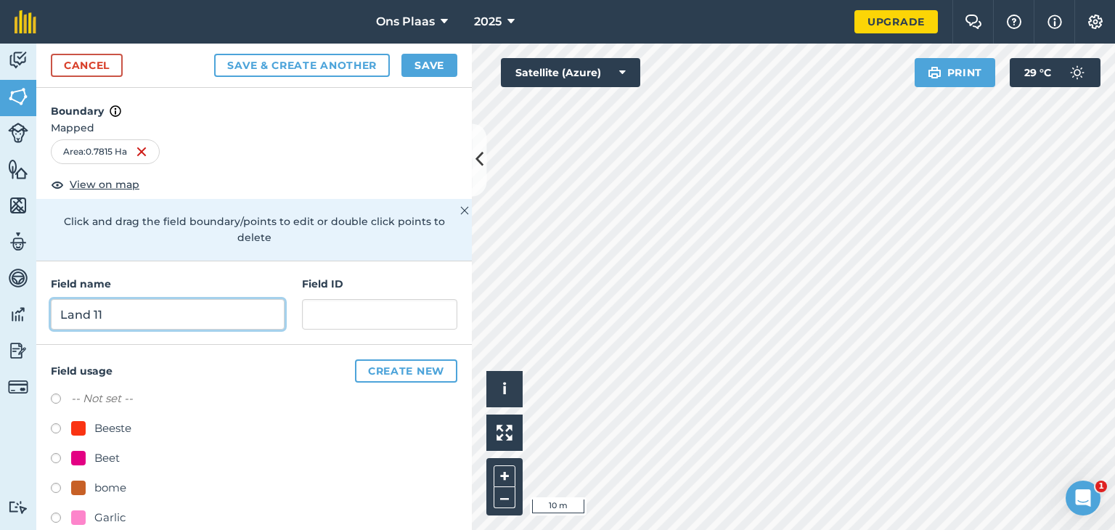
type input "Land 11"
click at [426, 59] on button "Save" at bounding box center [429, 65] width 56 height 23
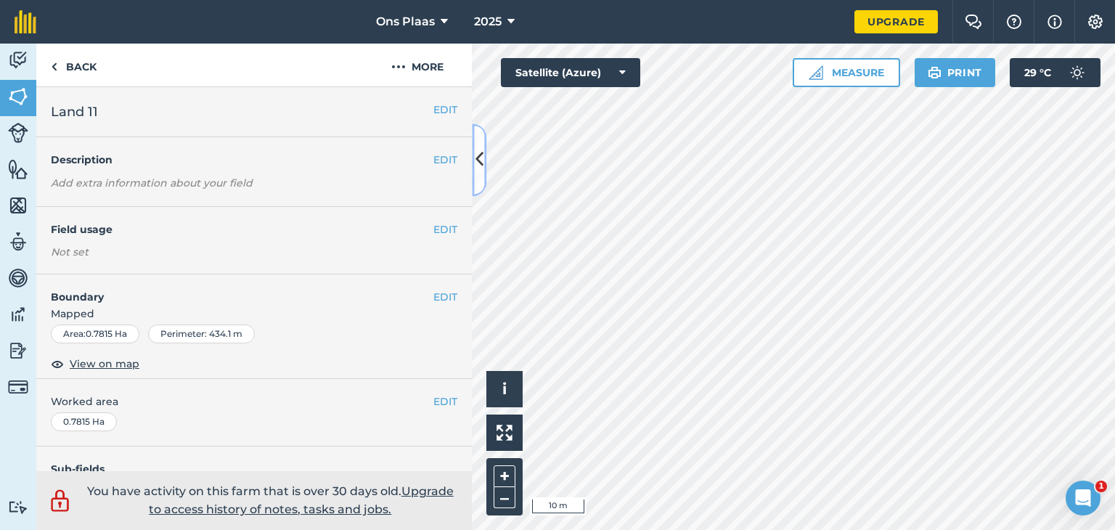
click at [483, 160] on button at bounding box center [479, 159] width 15 height 73
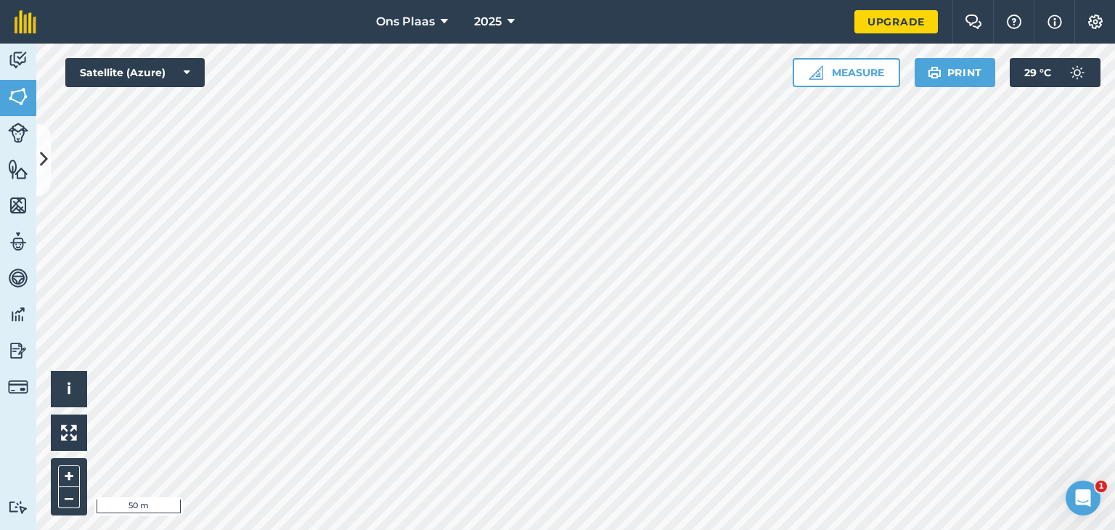
click at [536, 529] on html "Ons Plaas 2025 Upgrade Farm Chat Help Info Settings Map printing is not availab…" at bounding box center [557, 265] width 1115 height 530
